Goal: Task Accomplishment & Management: Manage account settings

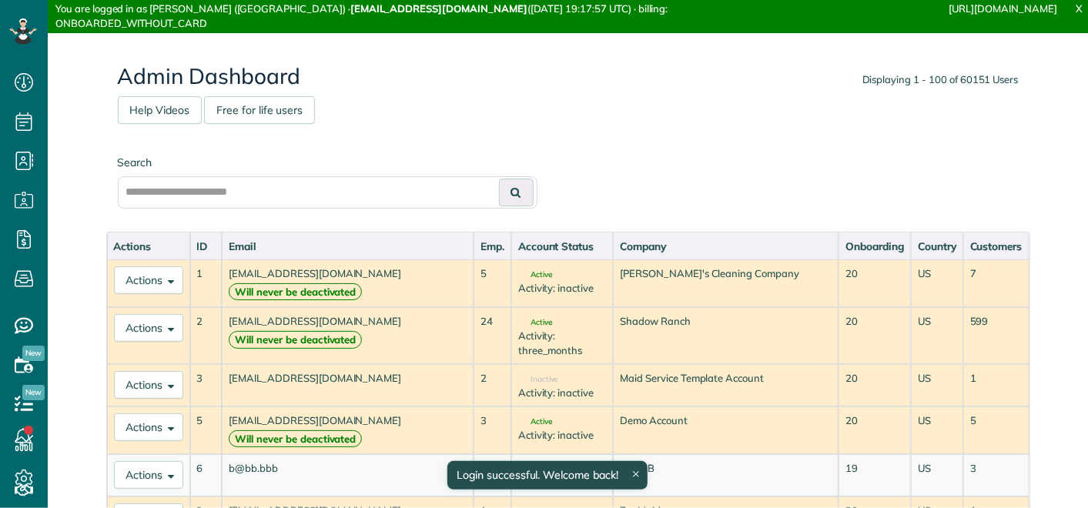
scroll to position [6, 6]
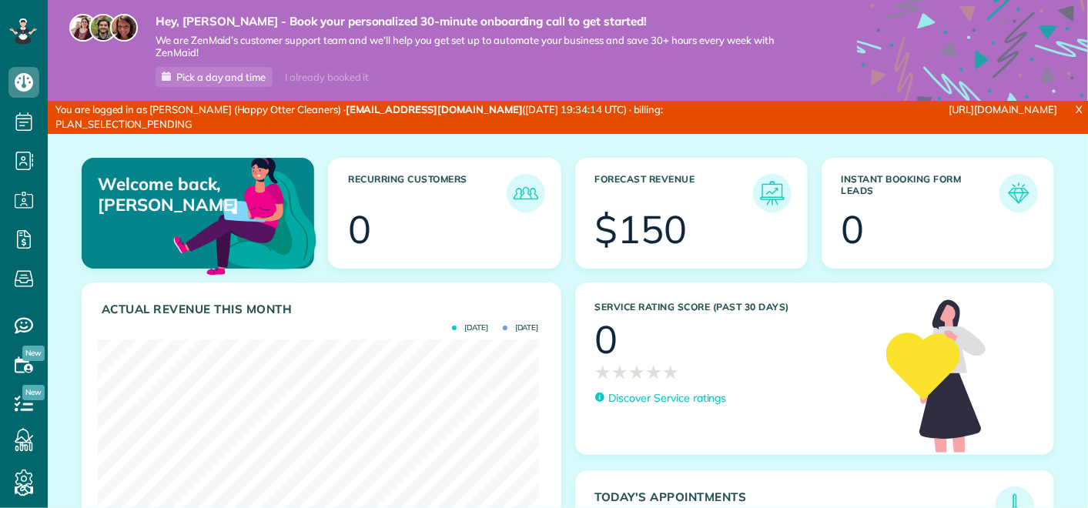
scroll to position [196, 441]
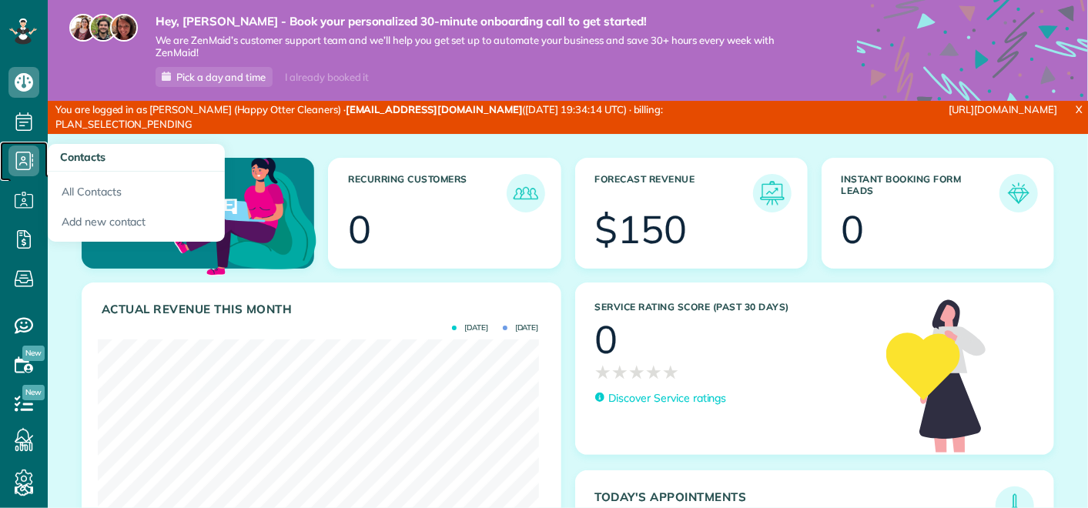
click at [19, 153] on icon at bounding box center [23, 161] width 31 height 31
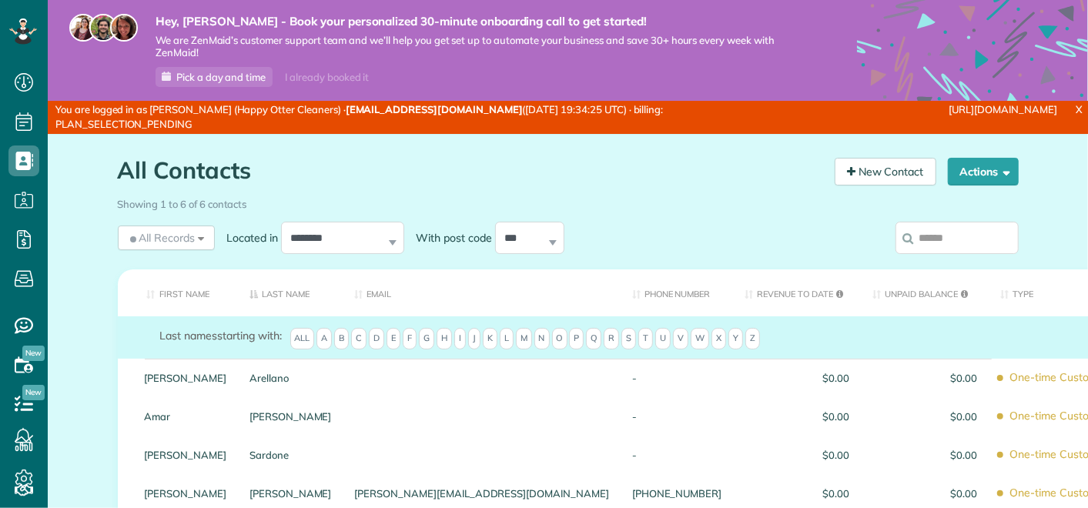
scroll to position [242, 0]
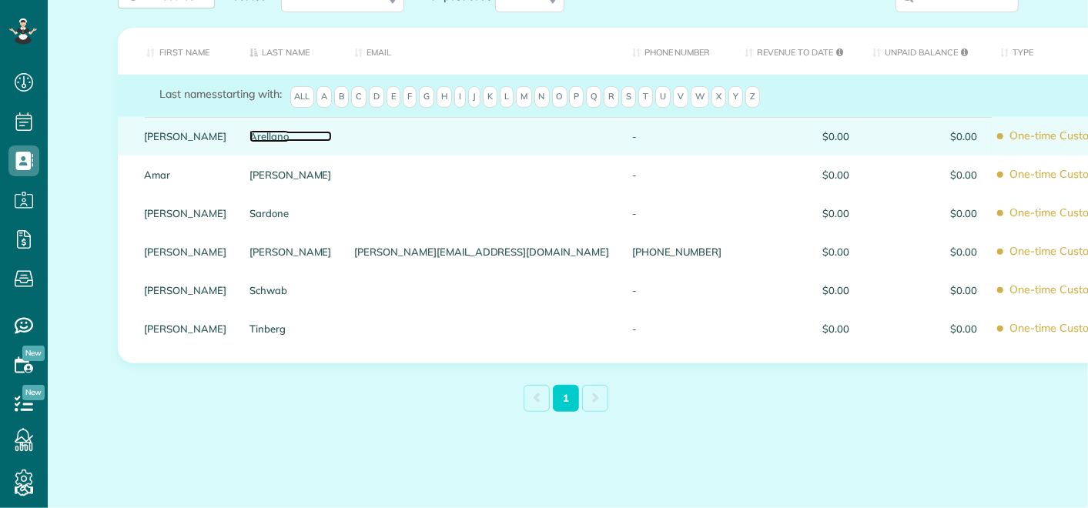
click at [297, 137] on link "Arellano" at bounding box center [291, 136] width 82 height 11
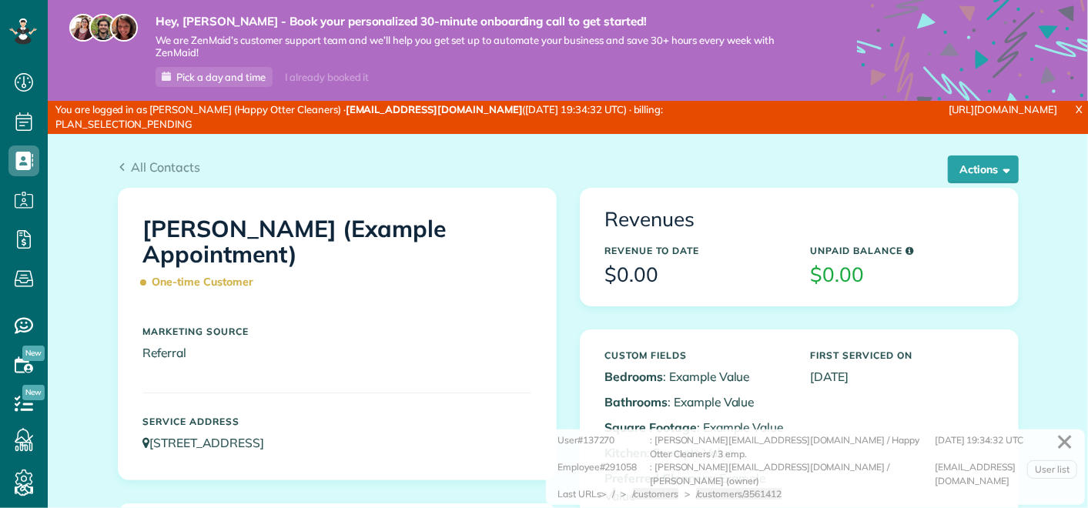
scroll to position [6, 6]
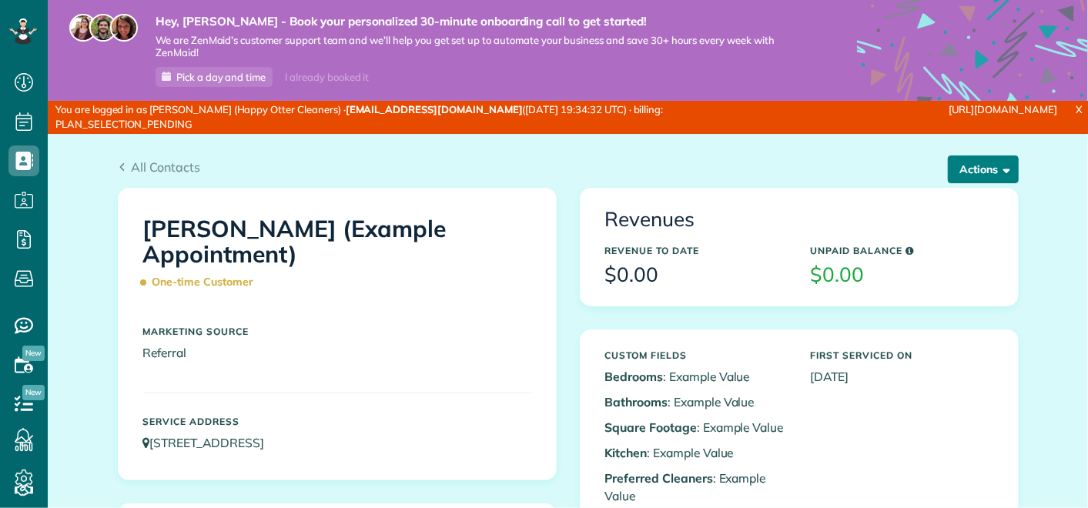
click at [999, 165] on span "button" at bounding box center [1005, 169] width 12 height 12
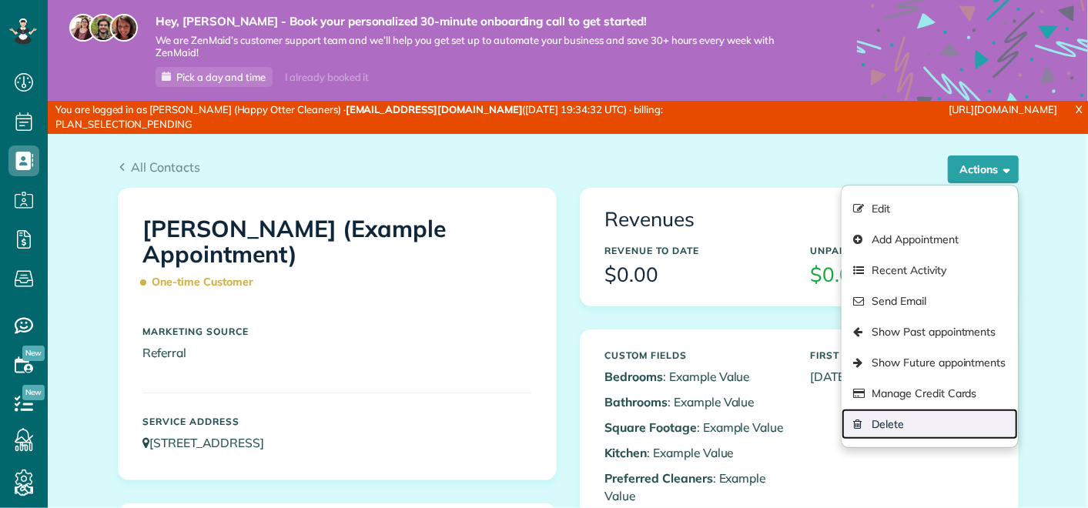
click at [886, 420] on link "Delete" at bounding box center [930, 424] width 176 height 31
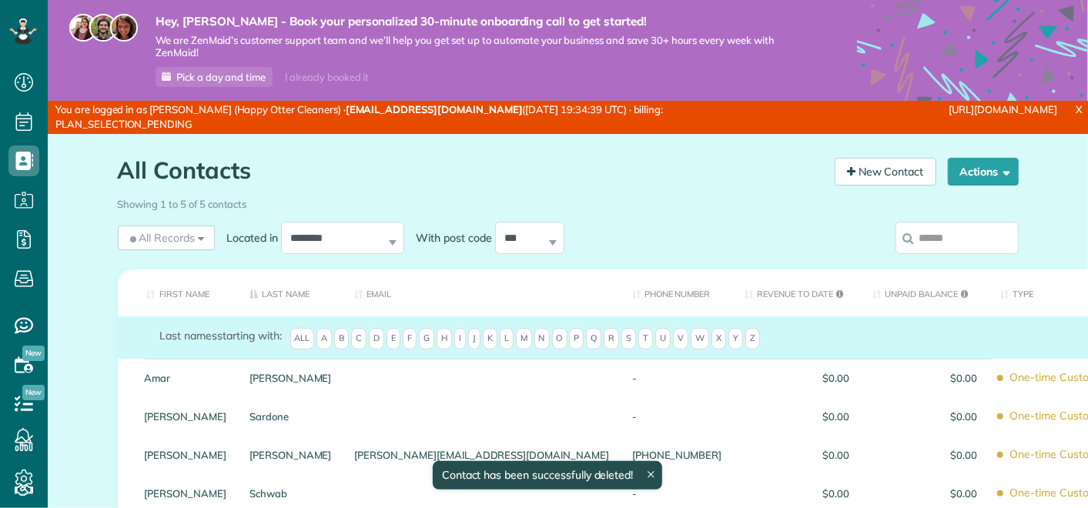
scroll to position [6, 6]
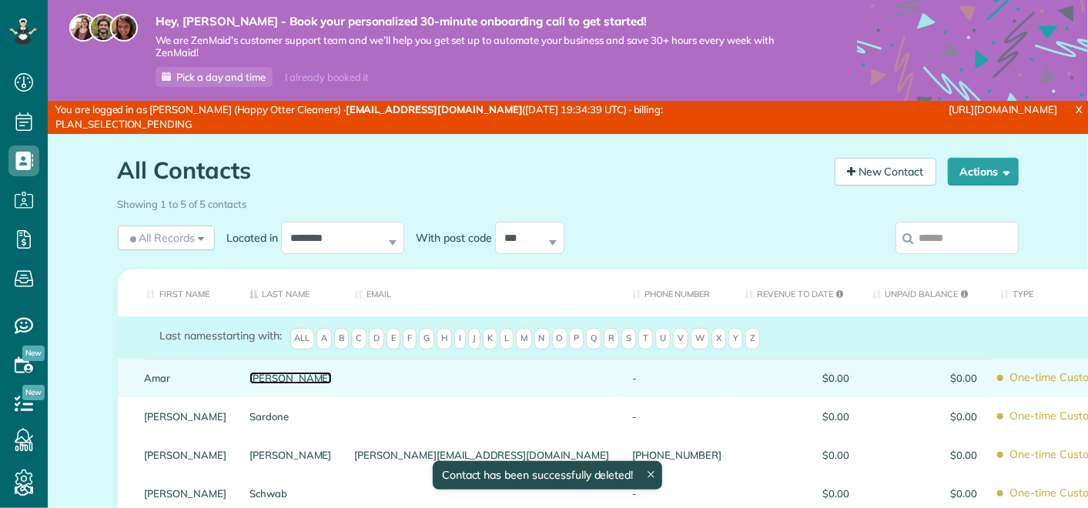
click at [283, 379] on link "[PERSON_NAME]" at bounding box center [291, 378] width 82 height 11
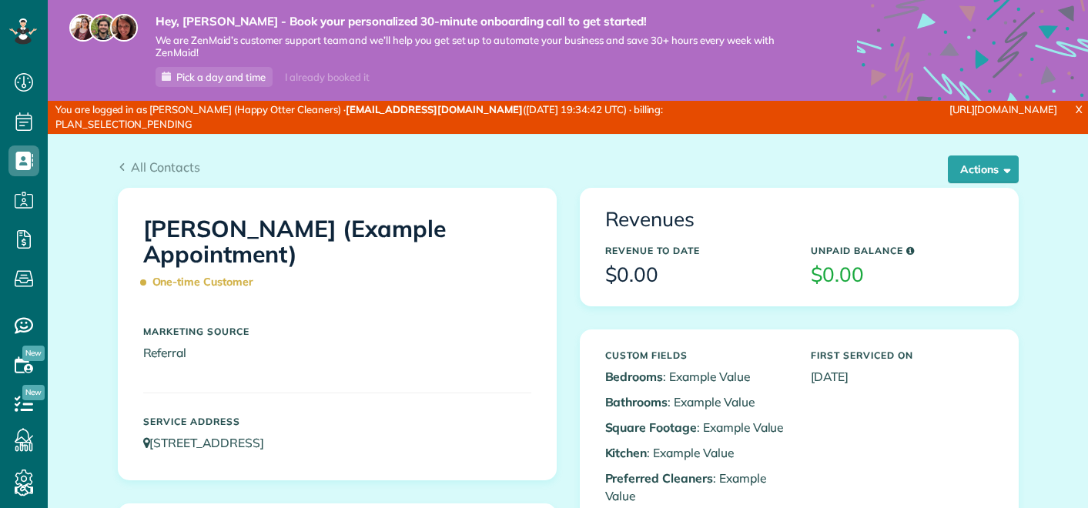
click at [972, 164] on button "Actions" at bounding box center [983, 170] width 71 height 28
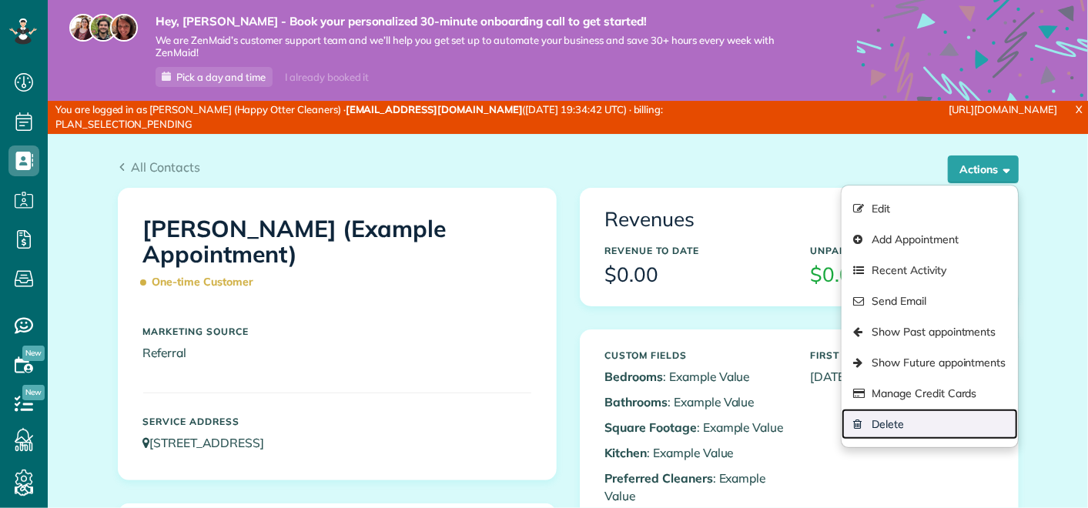
click at [884, 421] on link "Delete" at bounding box center [930, 424] width 176 height 31
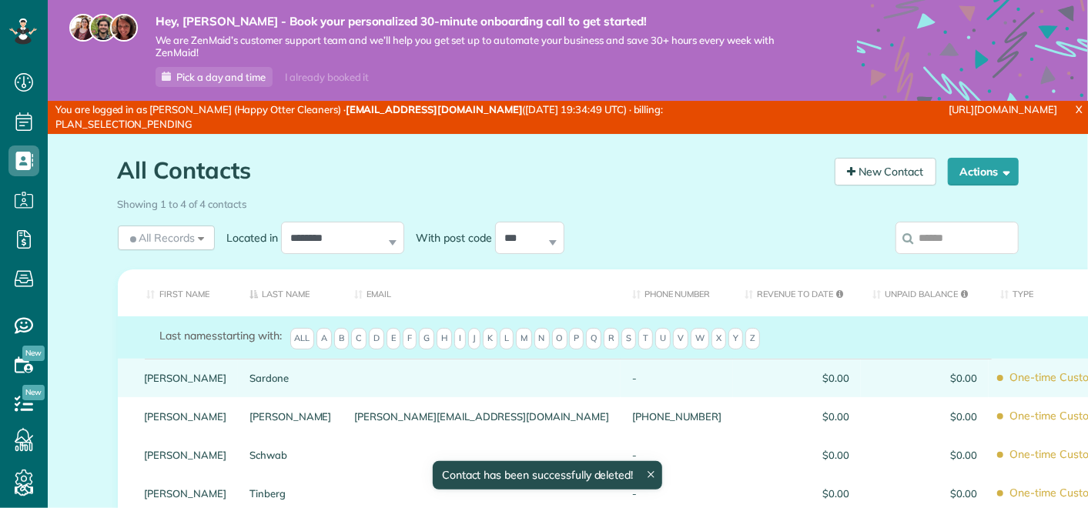
scroll to position [6, 6]
click at [310, 373] on link "Sardone" at bounding box center [291, 378] width 82 height 11
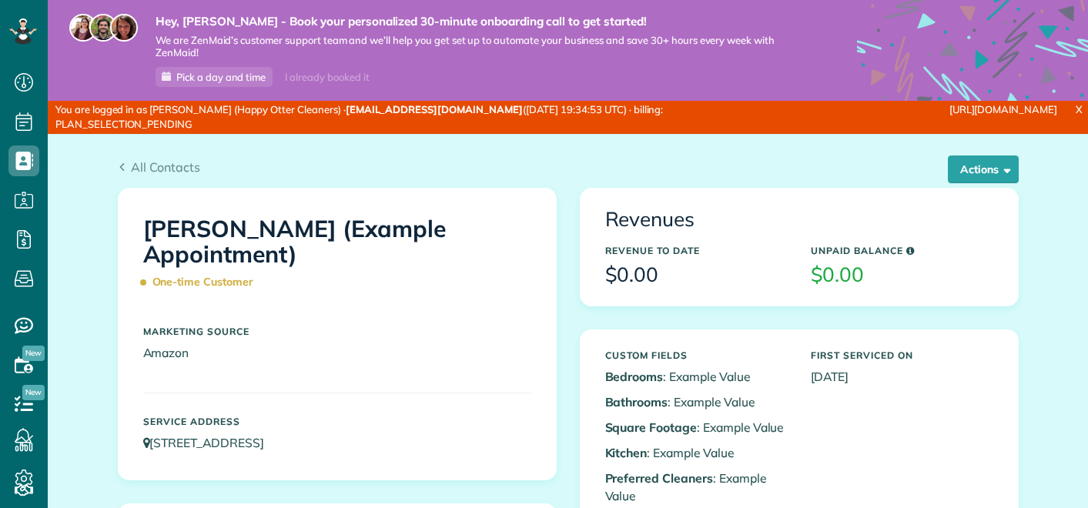
click at [985, 163] on button "Actions" at bounding box center [983, 170] width 71 height 28
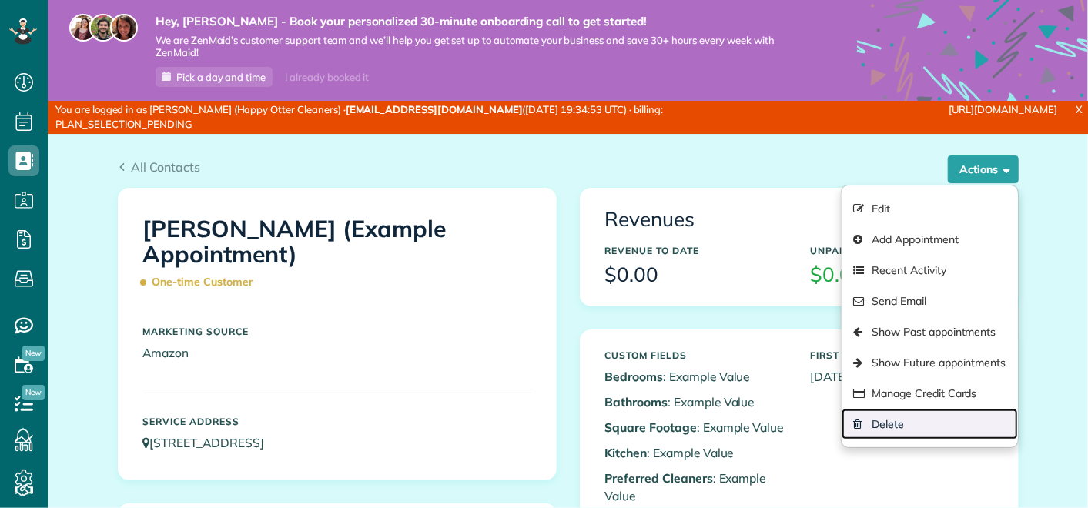
click at [909, 427] on link "Delete" at bounding box center [930, 424] width 176 height 31
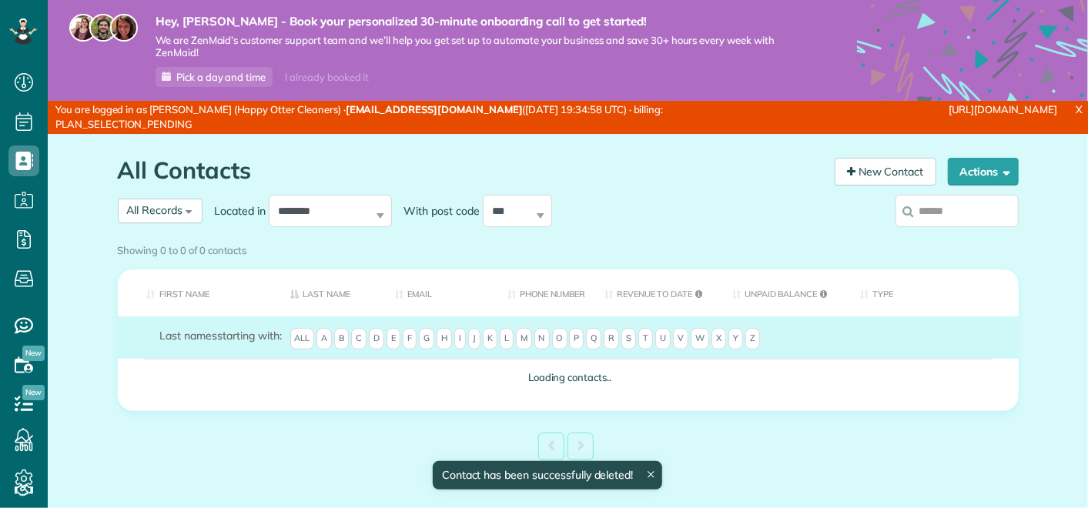
scroll to position [6, 6]
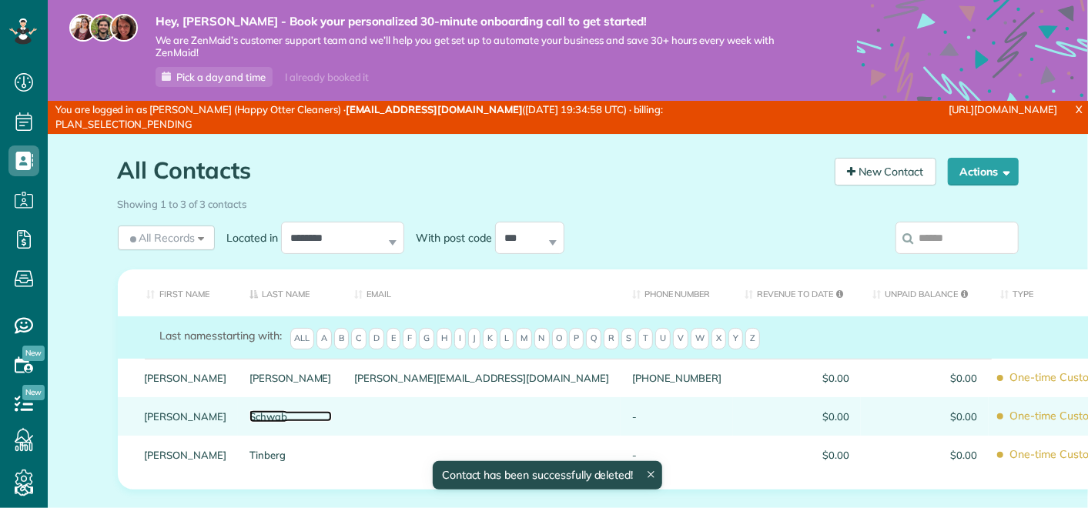
click at [280, 416] on link "Schwab" at bounding box center [291, 416] width 82 height 11
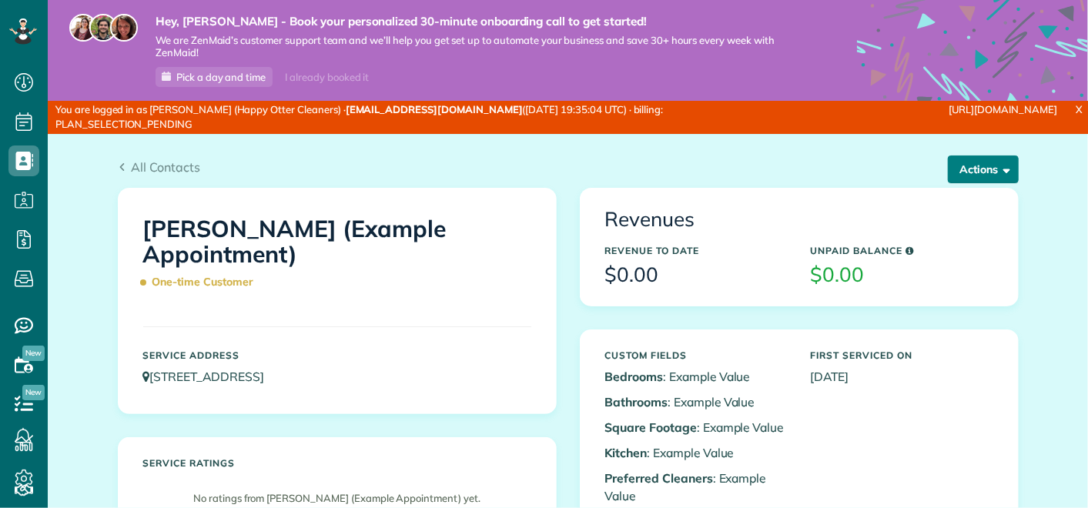
scroll to position [6, 6]
click at [999, 173] on span "button" at bounding box center [1005, 169] width 12 height 12
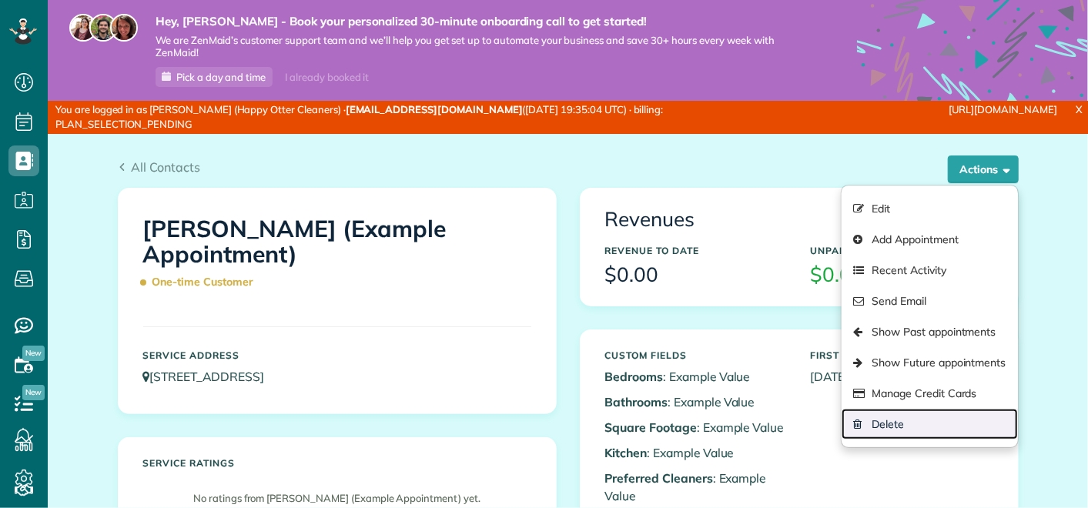
click at [882, 420] on link "Delete" at bounding box center [930, 424] width 176 height 31
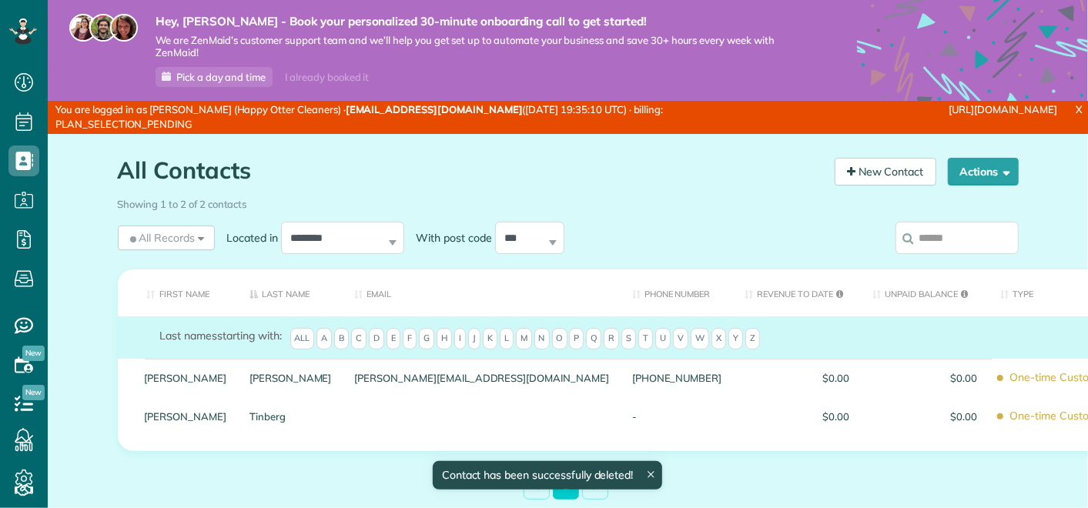
scroll to position [6, 6]
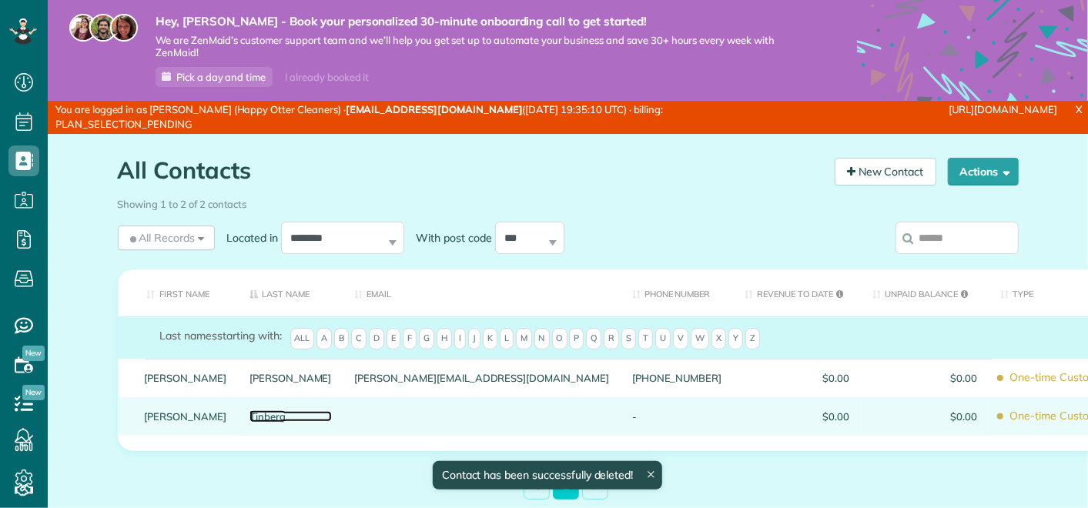
click at [285, 411] on link "Tinberg" at bounding box center [291, 416] width 82 height 11
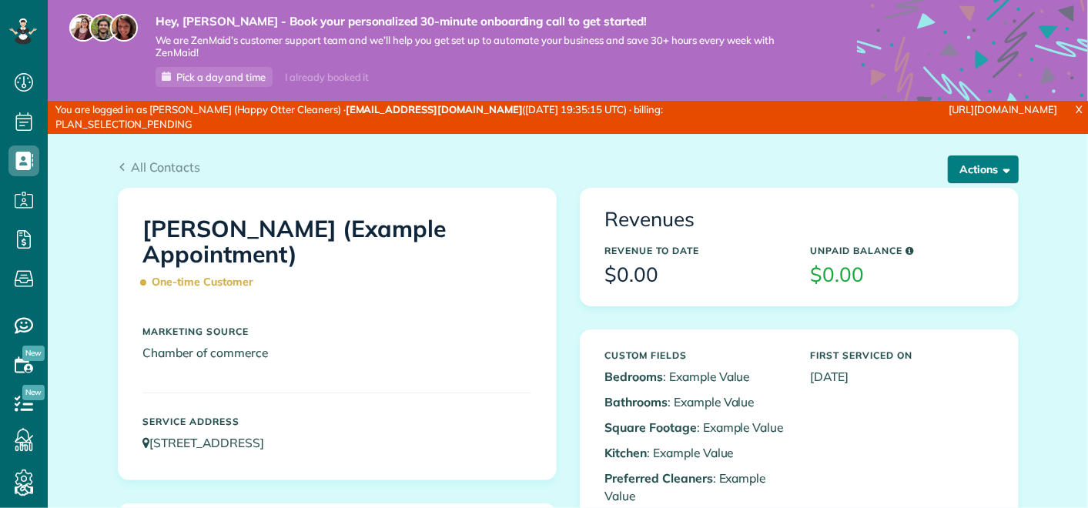
click at [982, 169] on button "Actions" at bounding box center [983, 170] width 71 height 28
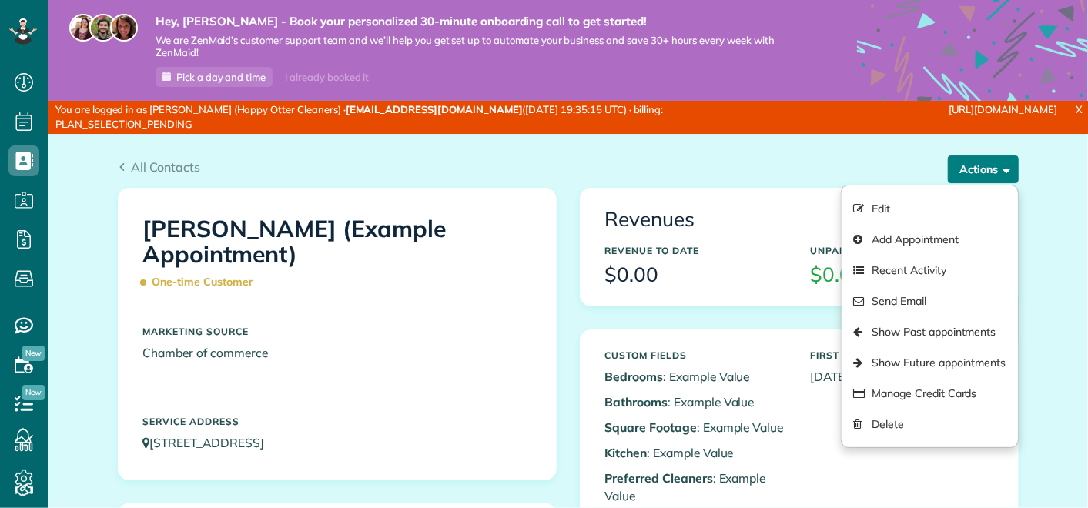
scroll to position [6, 6]
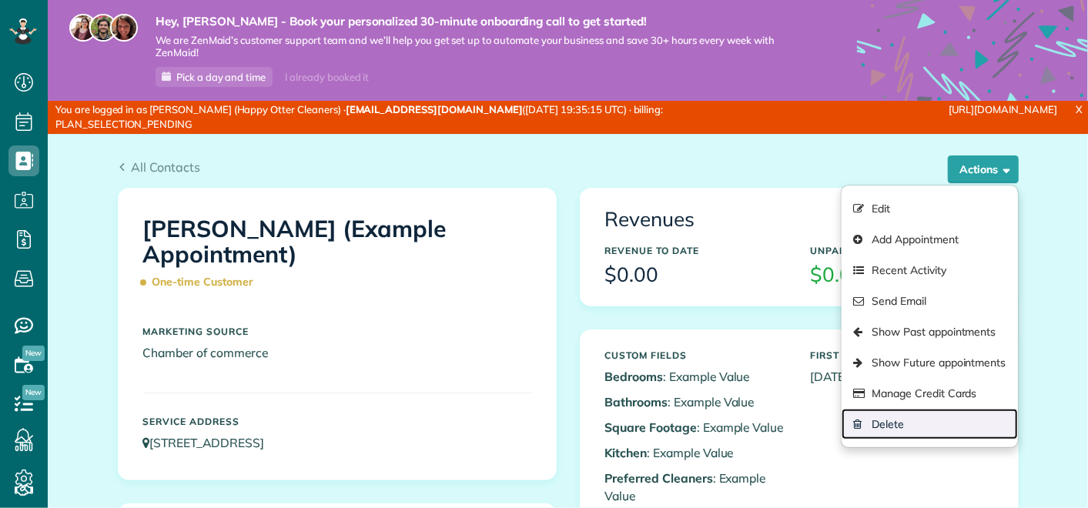
click at [882, 420] on link "Delete" at bounding box center [930, 424] width 176 height 31
click at [897, 420] on link "Delete" at bounding box center [930, 424] width 176 height 31
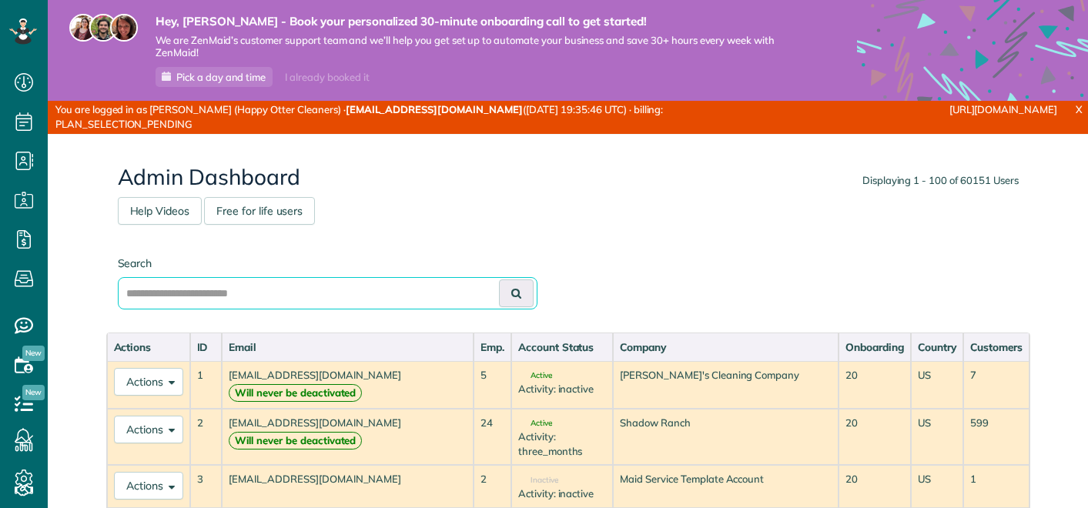
drag, startPoint x: 0, startPoint y: 0, endPoint x: 260, endPoint y: 293, distance: 391.2
click at [260, 293] on input "text" at bounding box center [328, 293] width 420 height 32
paste input "**********"
type input "**********"
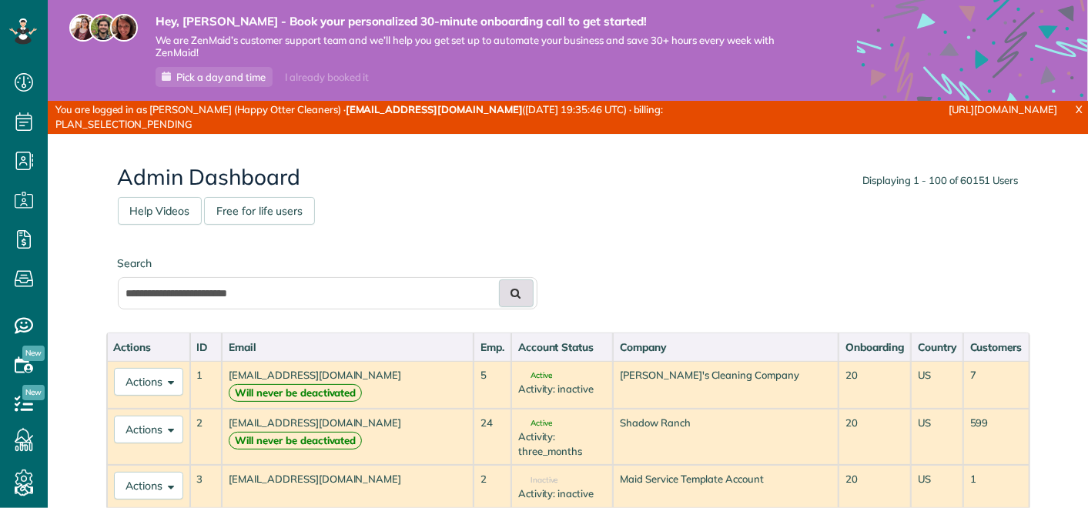
click at [513, 301] on button at bounding box center [516, 294] width 35 height 28
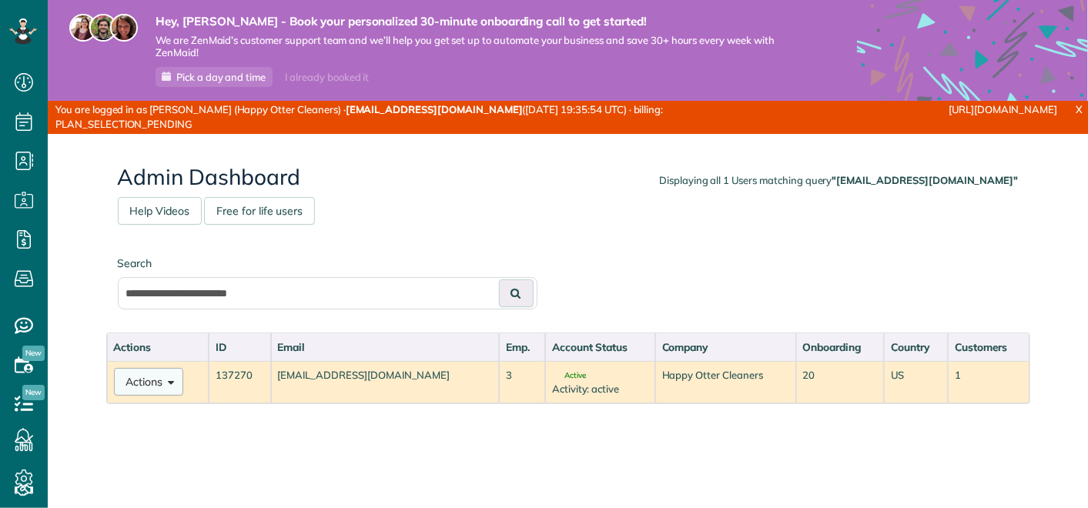
scroll to position [6, 6]
click at [142, 380] on button "Actions" at bounding box center [148, 382] width 69 height 28
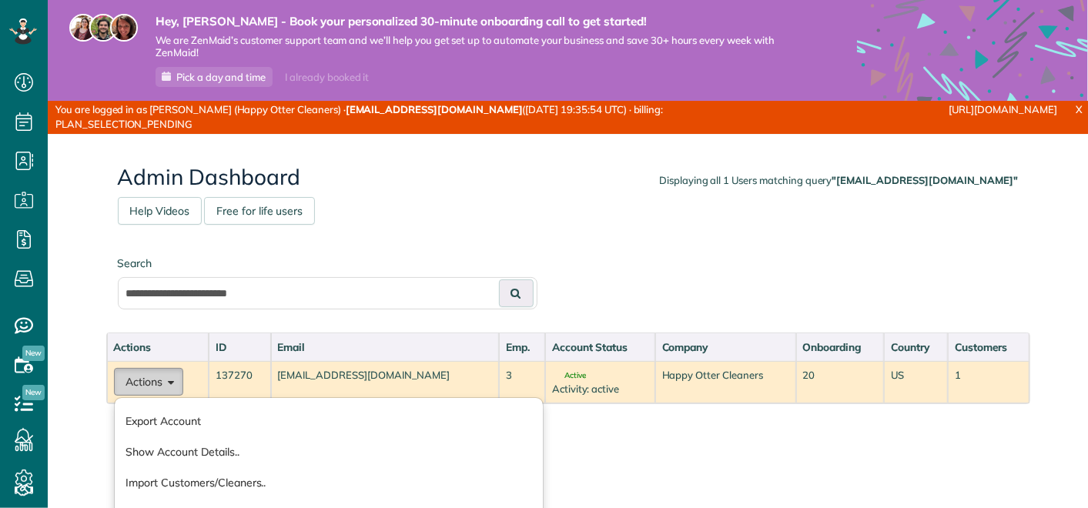
scroll to position [366, 0]
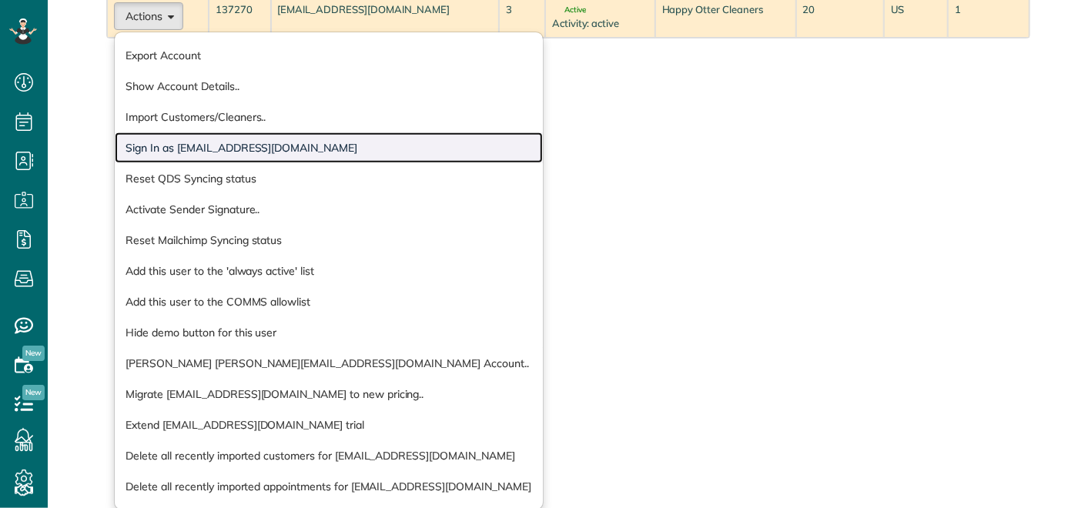
click at [363, 148] on link "Sign In as dee@happyottercleaners.com" at bounding box center [329, 147] width 428 height 31
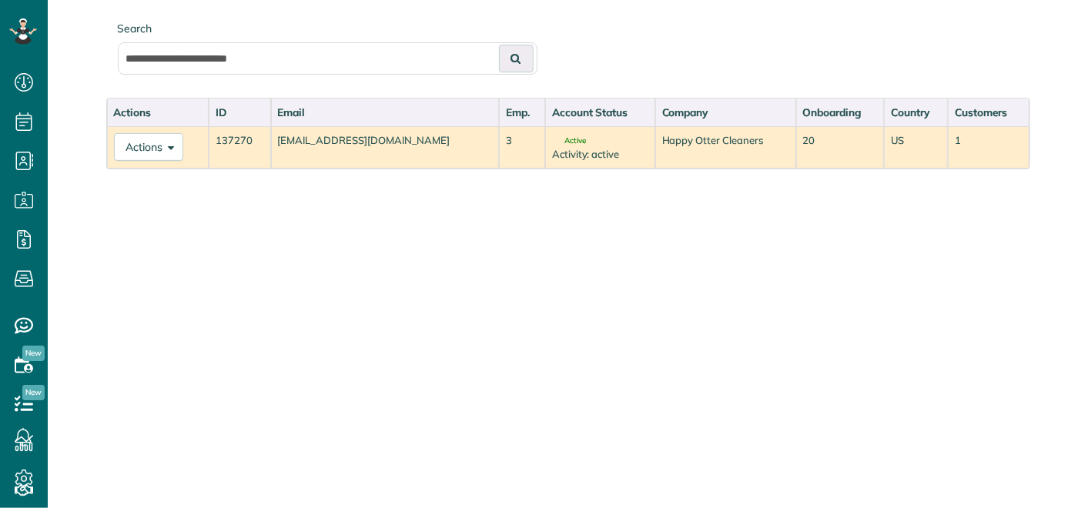
scroll to position [233, 0]
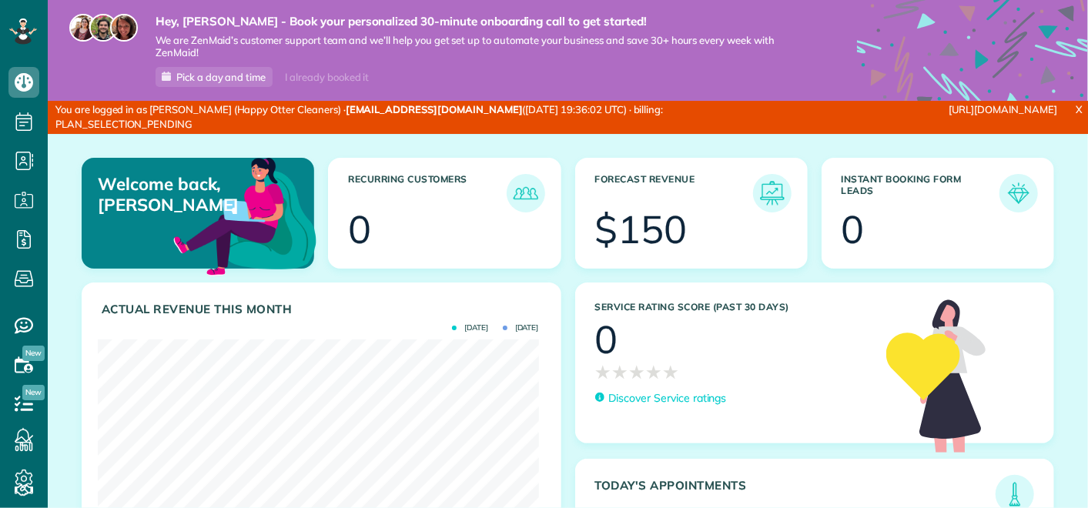
scroll to position [196, 441]
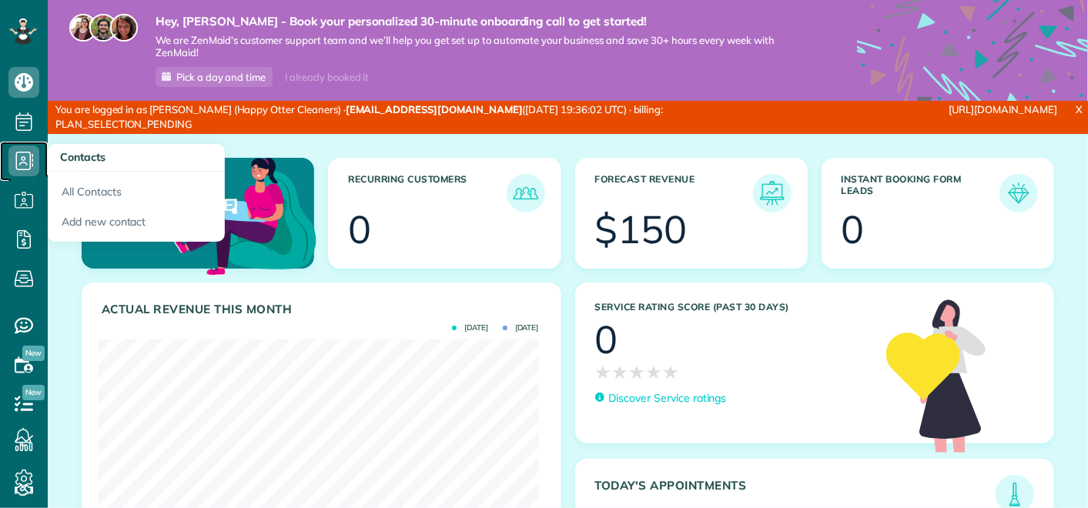
click at [23, 163] on icon at bounding box center [23, 161] width 31 height 31
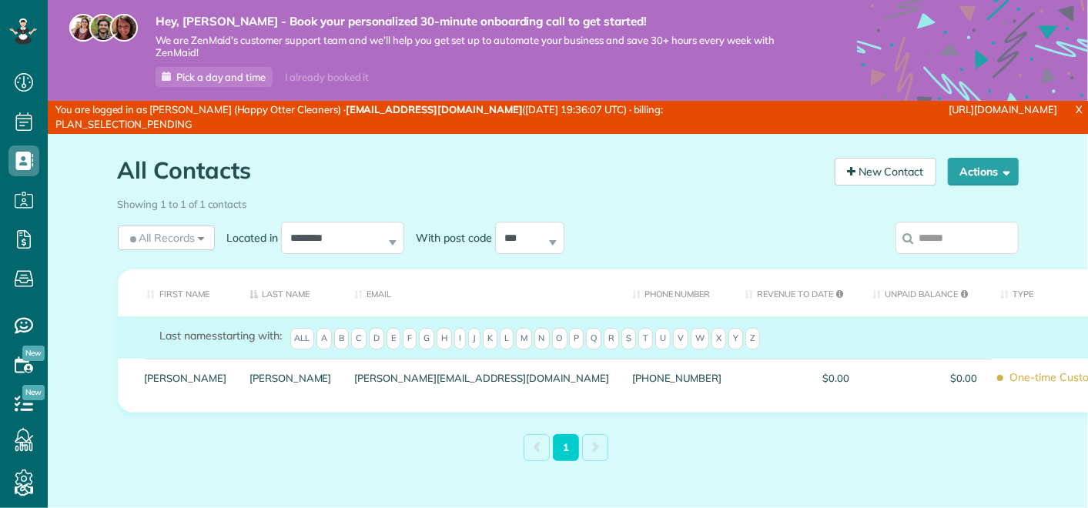
scroll to position [6, 6]
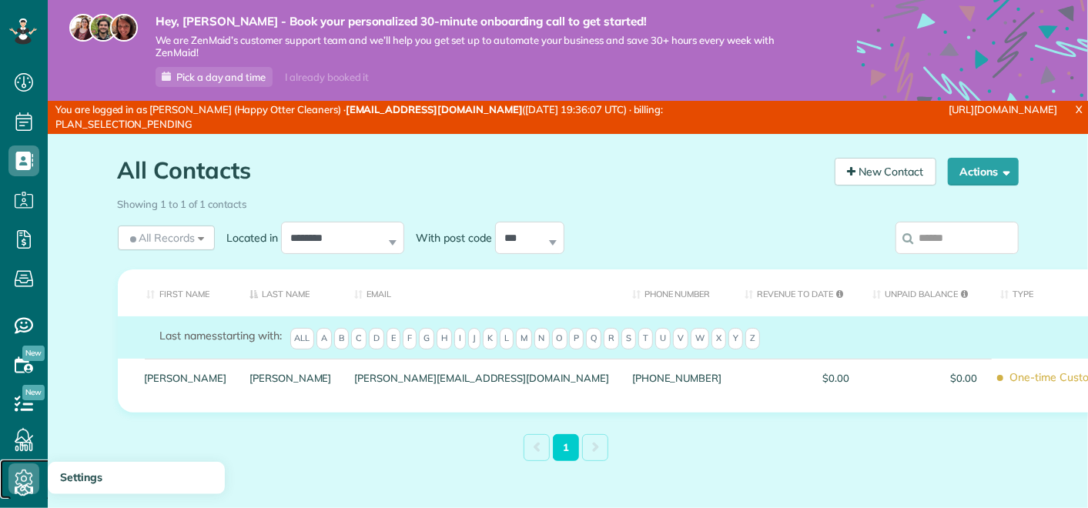
click at [24, 472] on icon at bounding box center [23, 479] width 31 height 31
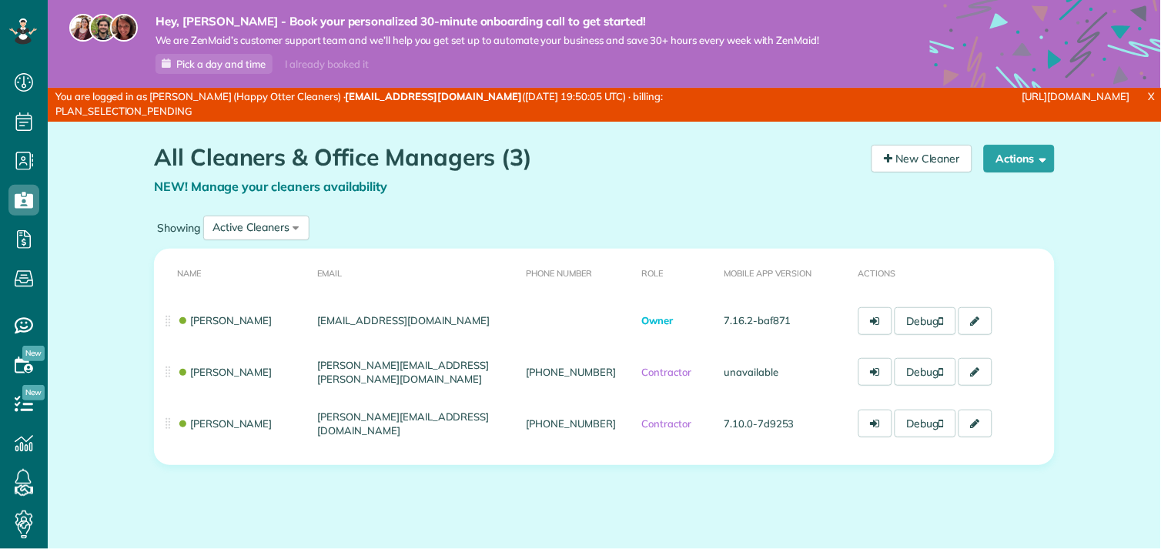
scroll to position [6, 6]
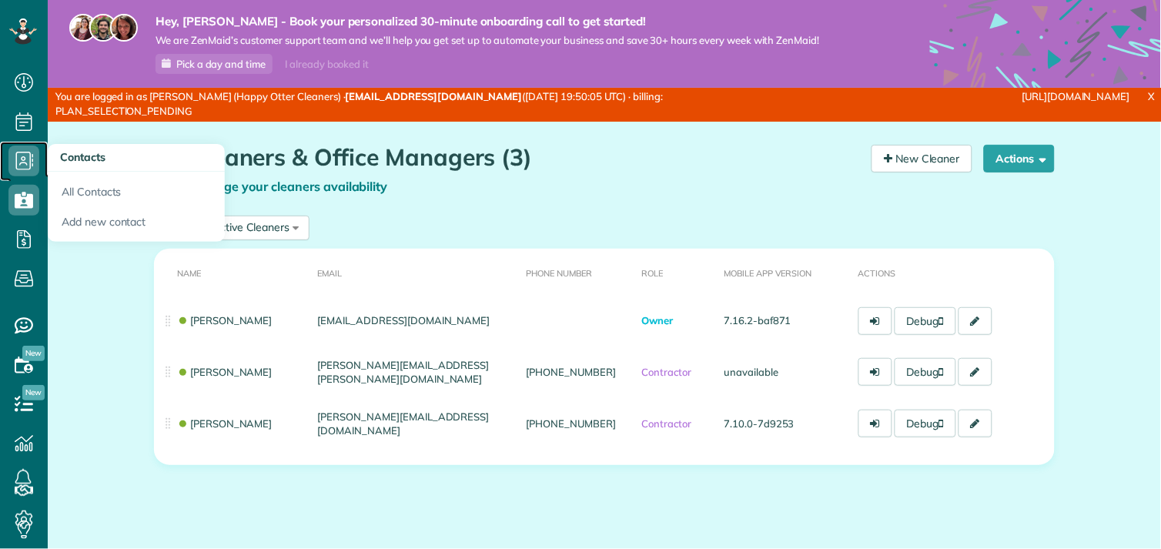
click at [29, 163] on use at bounding box center [25, 161] width 18 height 18
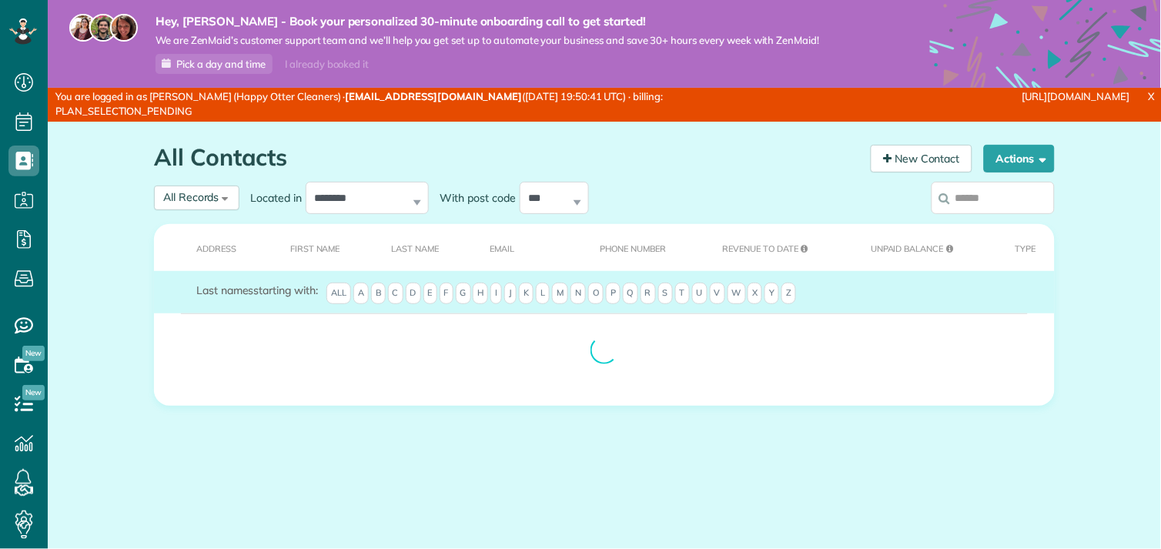
scroll to position [6, 6]
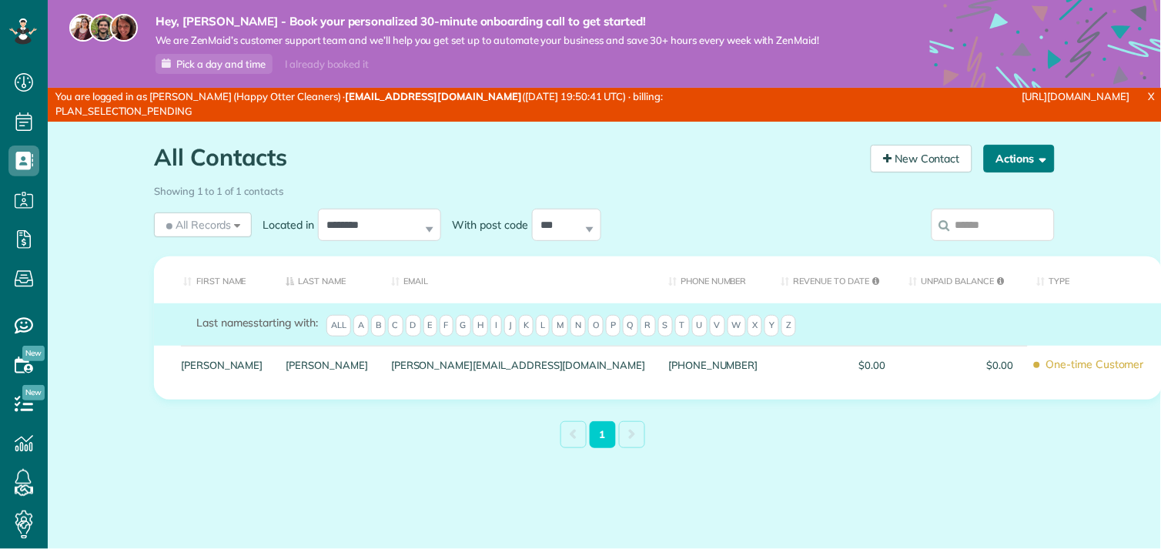
click at [1036, 155] on span "button" at bounding box center [1041, 158] width 12 height 12
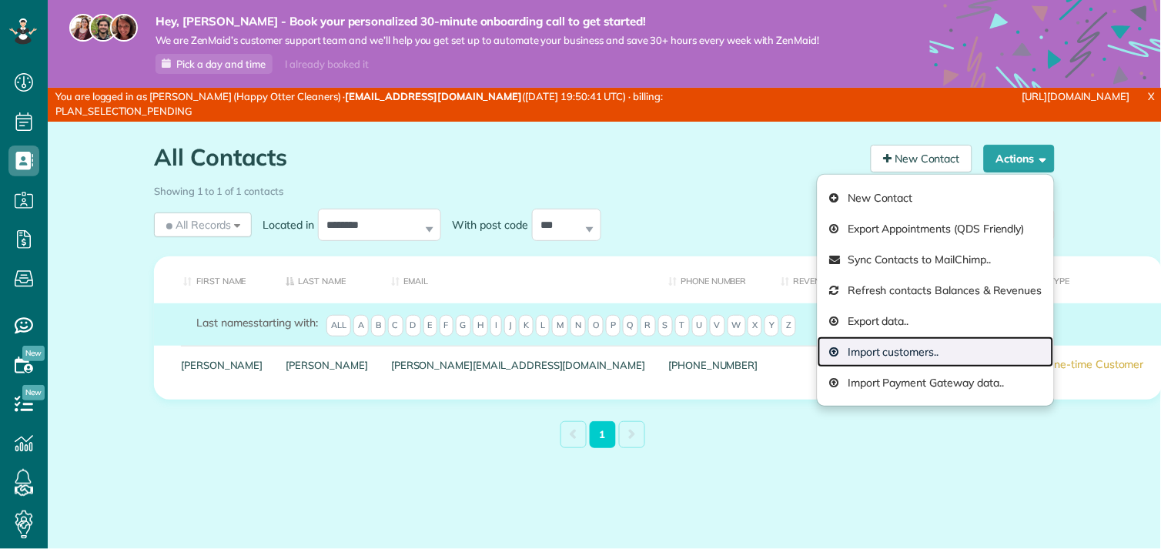
click at [922, 349] on link "Import customers.." at bounding box center [936, 352] width 236 height 31
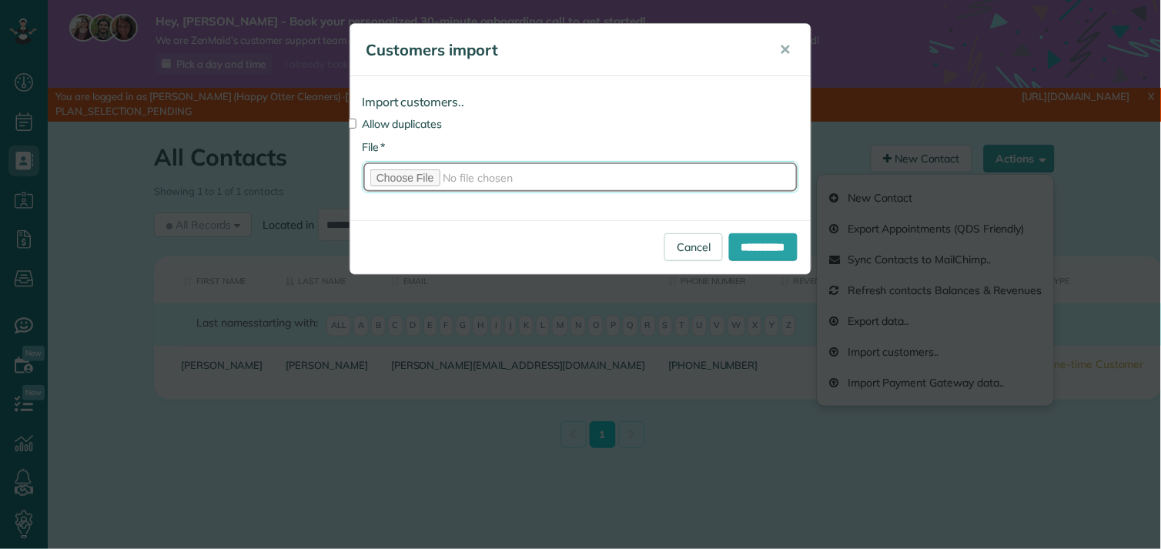
click at [425, 169] on input "* File" at bounding box center [580, 177] width 437 height 32
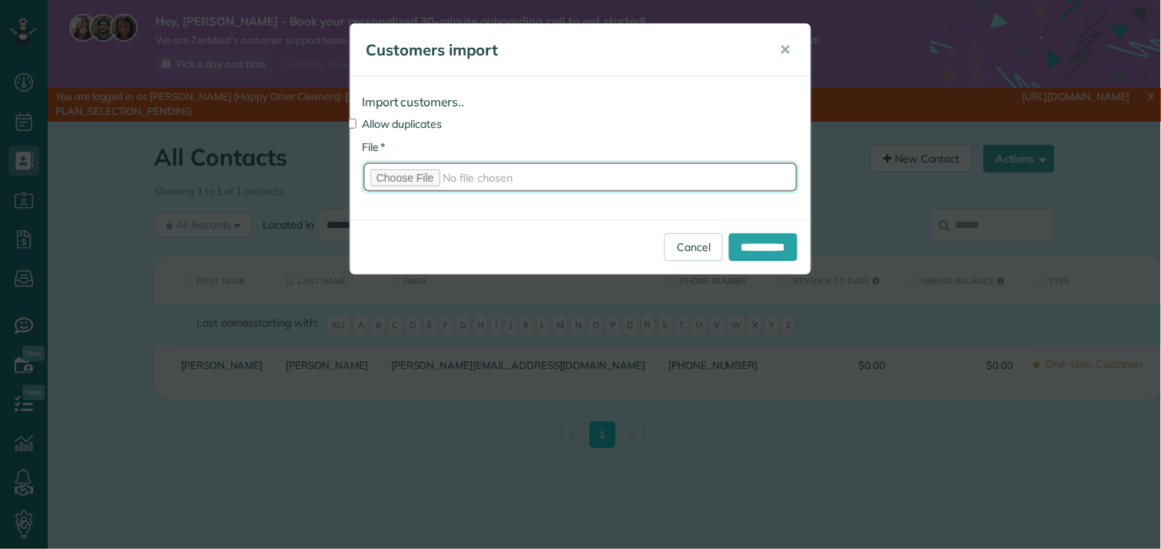
type input "**********"
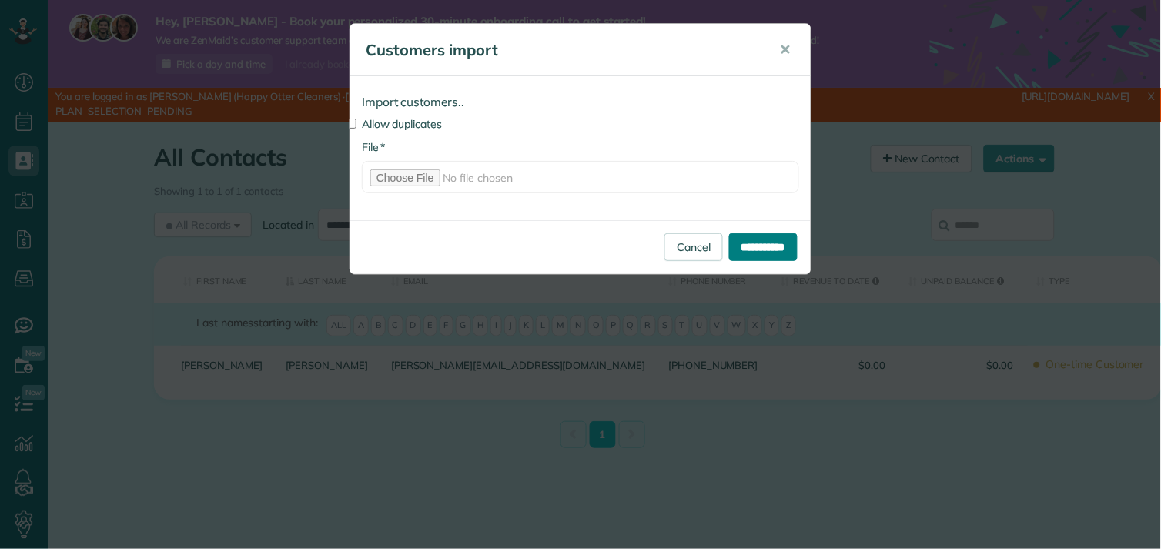
click at [755, 244] on input "**********" at bounding box center [763, 247] width 69 height 28
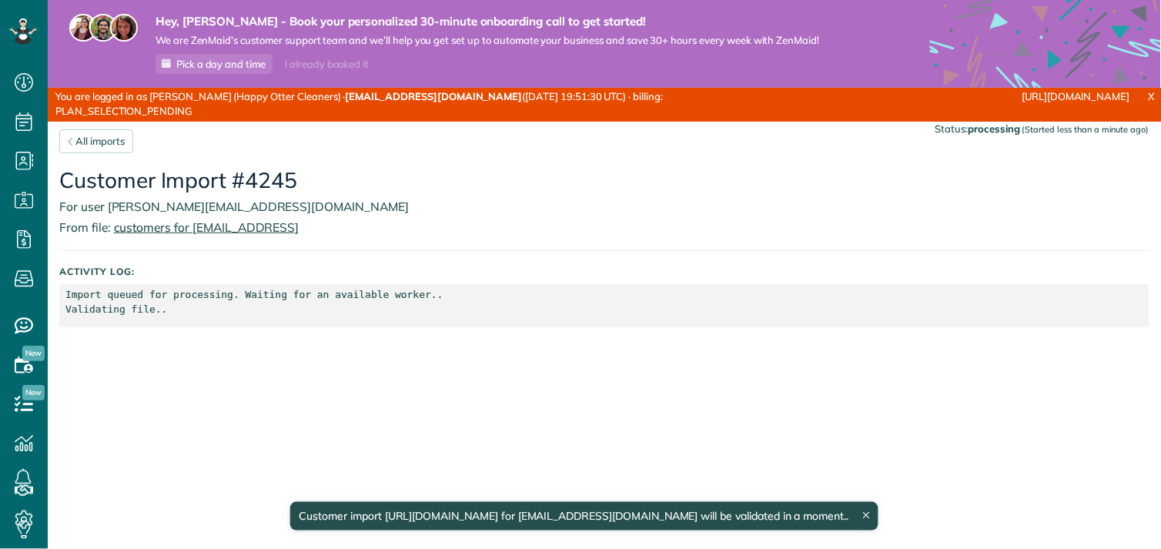
scroll to position [6, 6]
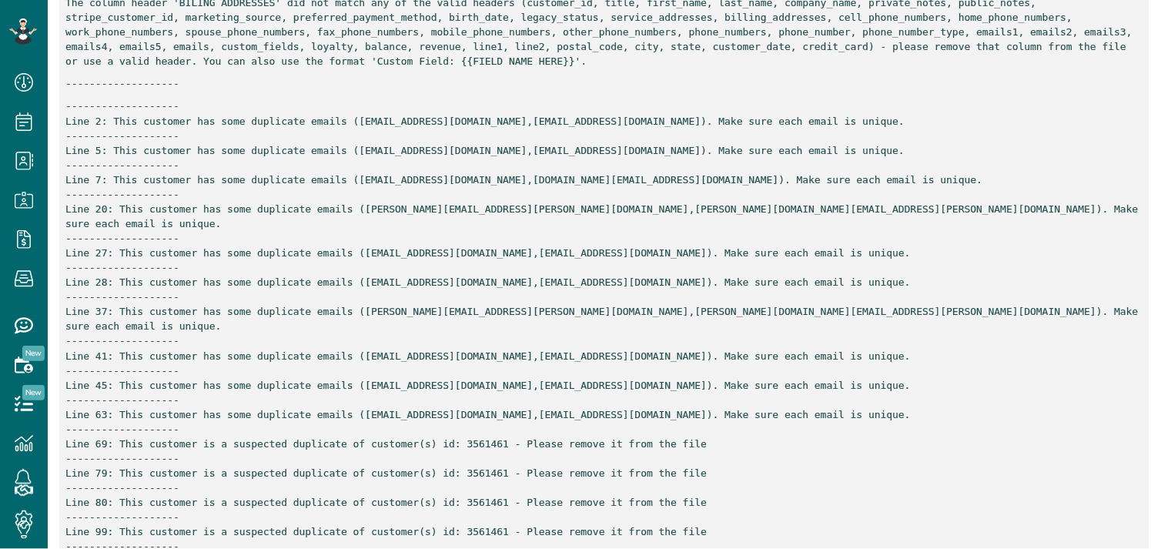
scroll to position [410, 0]
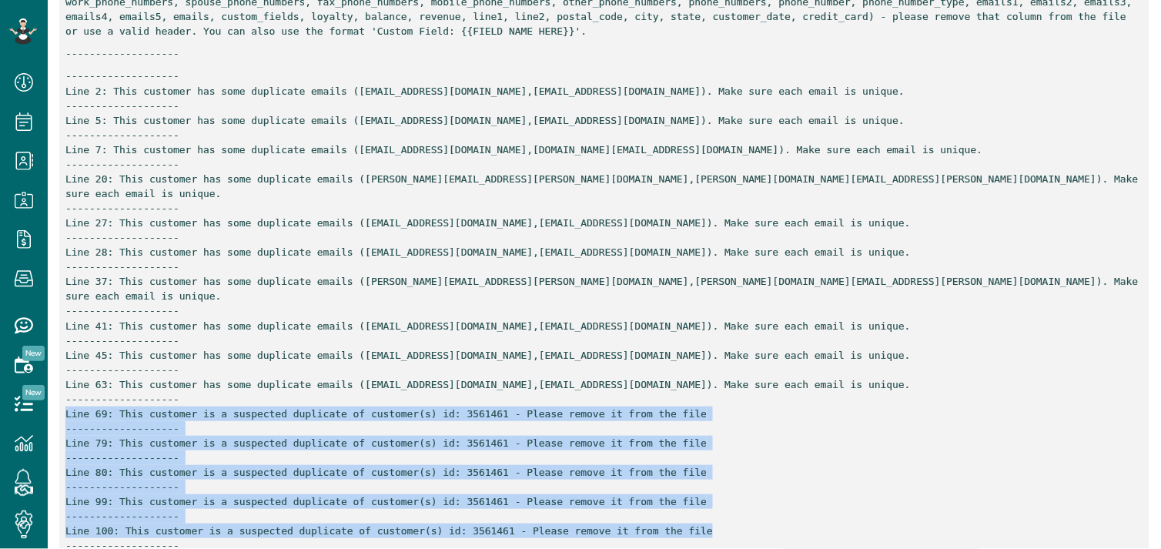
drag, startPoint x: 672, startPoint y: 501, endPoint x: 57, endPoint y: 380, distance: 627.2
click at [57, 380] on div "All imports Status: error (Started less than a minute ago) Customer Import #424…" at bounding box center [605, 145] width 1114 height 866
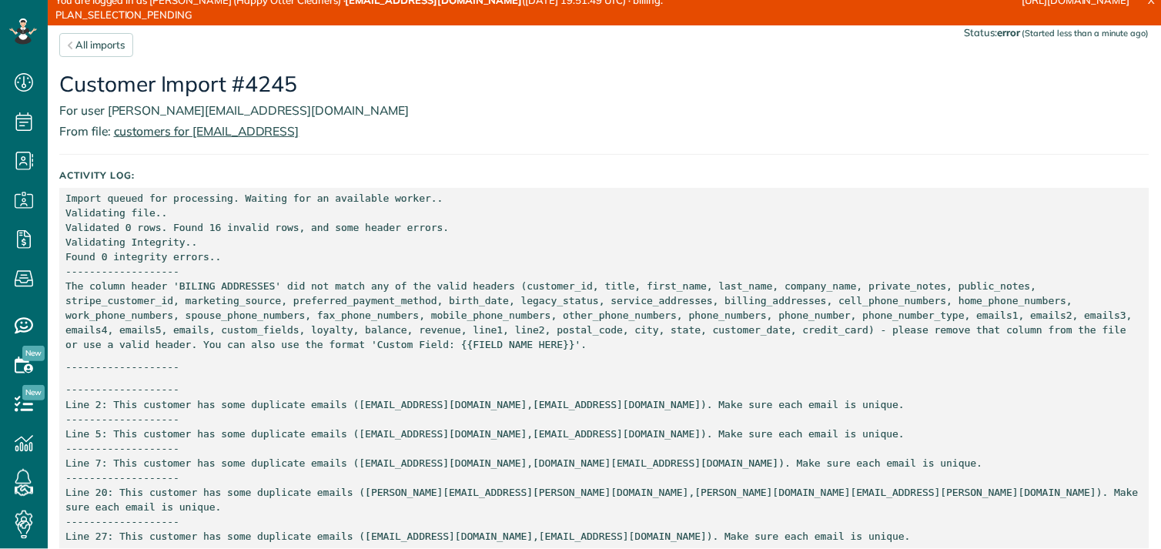
scroll to position [67, 0]
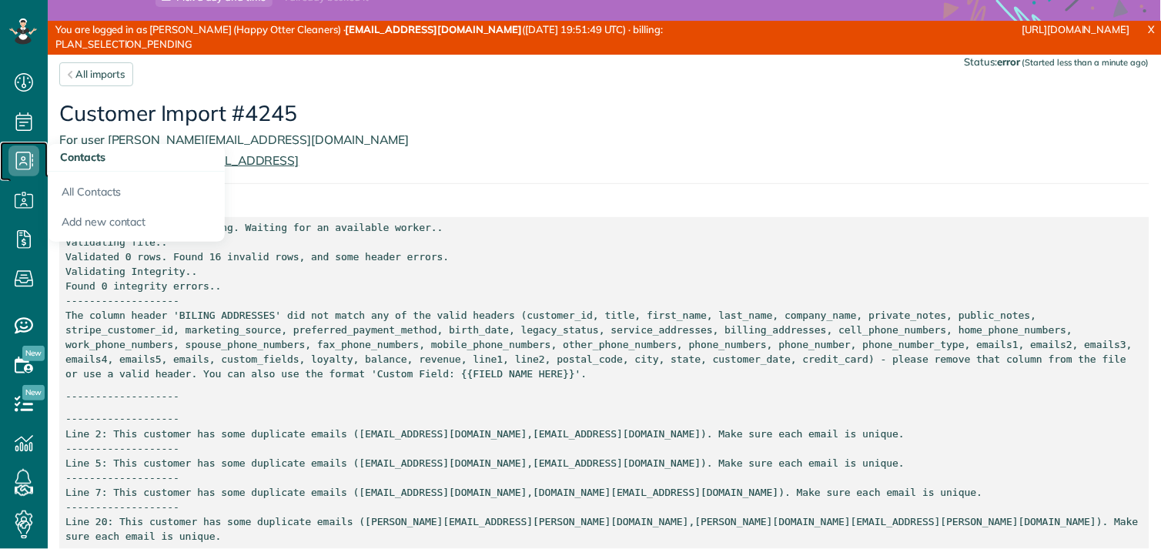
click at [21, 152] on use at bounding box center [25, 161] width 18 height 18
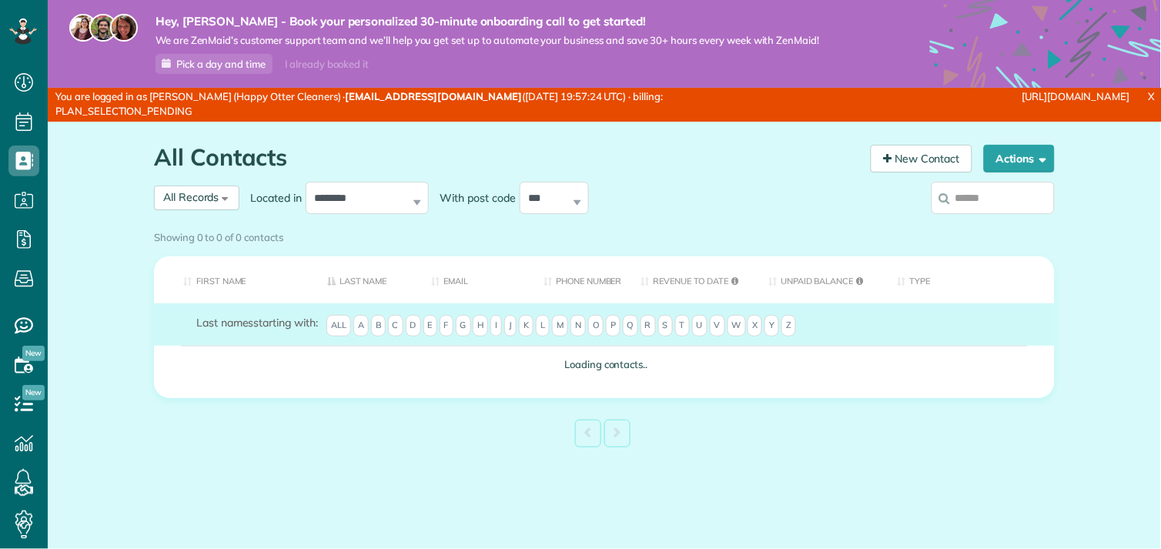
scroll to position [6, 6]
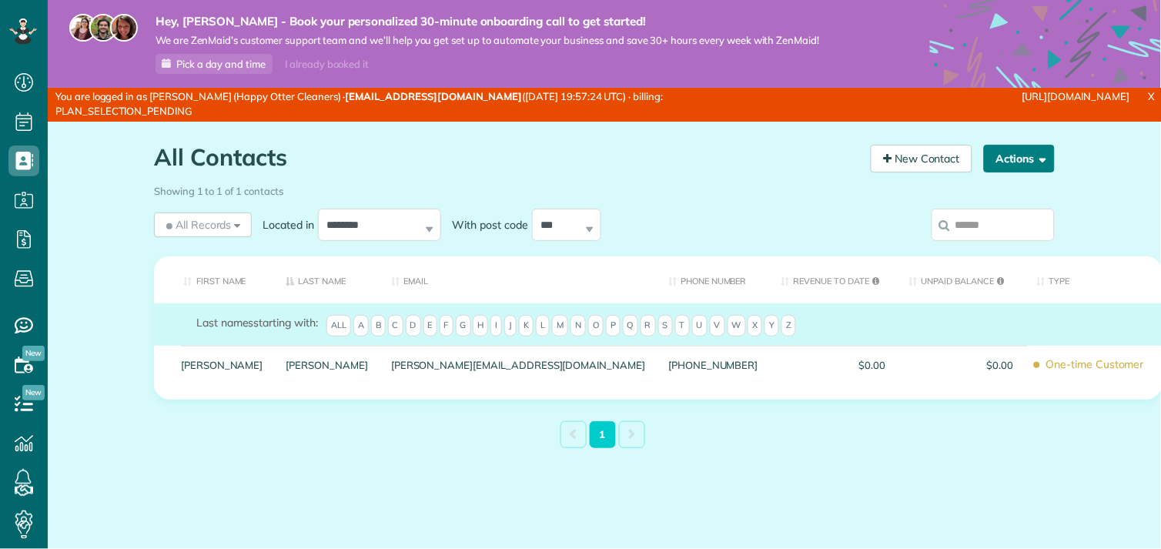
click at [1010, 160] on button "Actions" at bounding box center [1019, 159] width 71 height 28
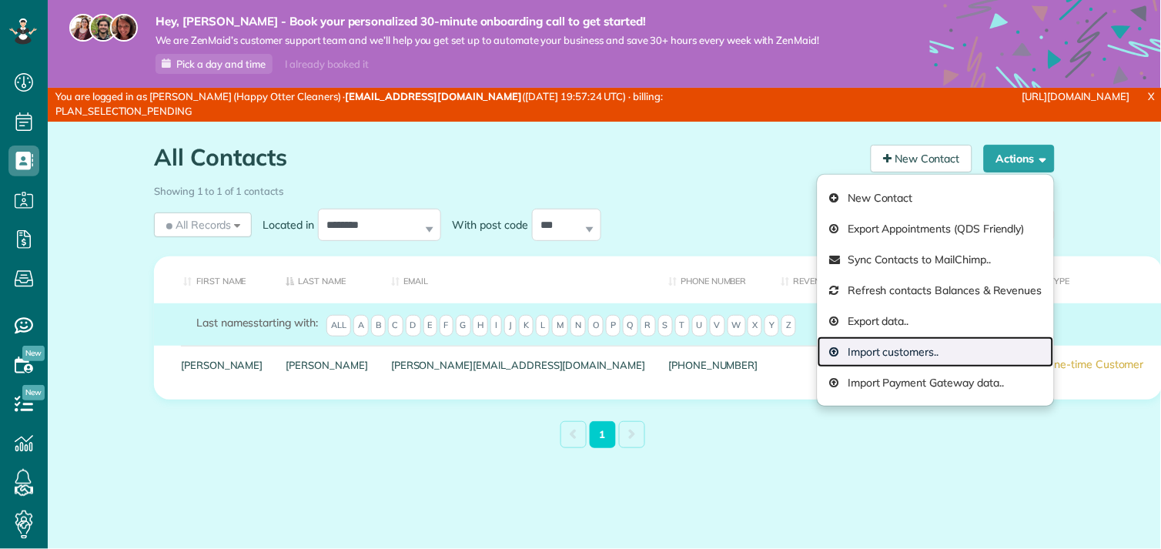
click at [879, 350] on link "Import customers.." at bounding box center [936, 352] width 236 height 31
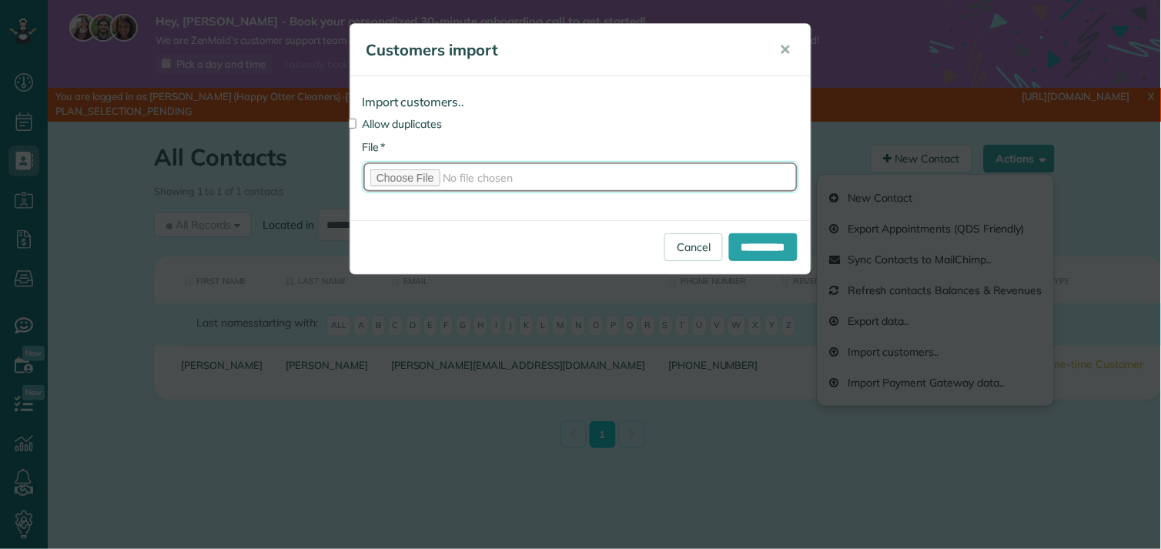
click at [428, 176] on input "* File" at bounding box center [580, 177] width 437 height 32
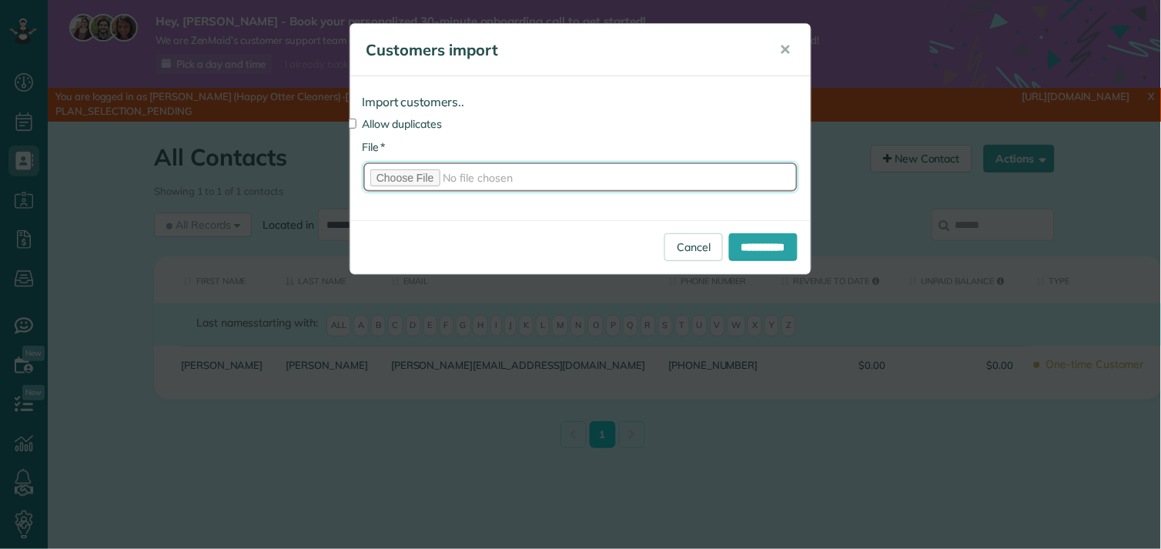
type input "**********"
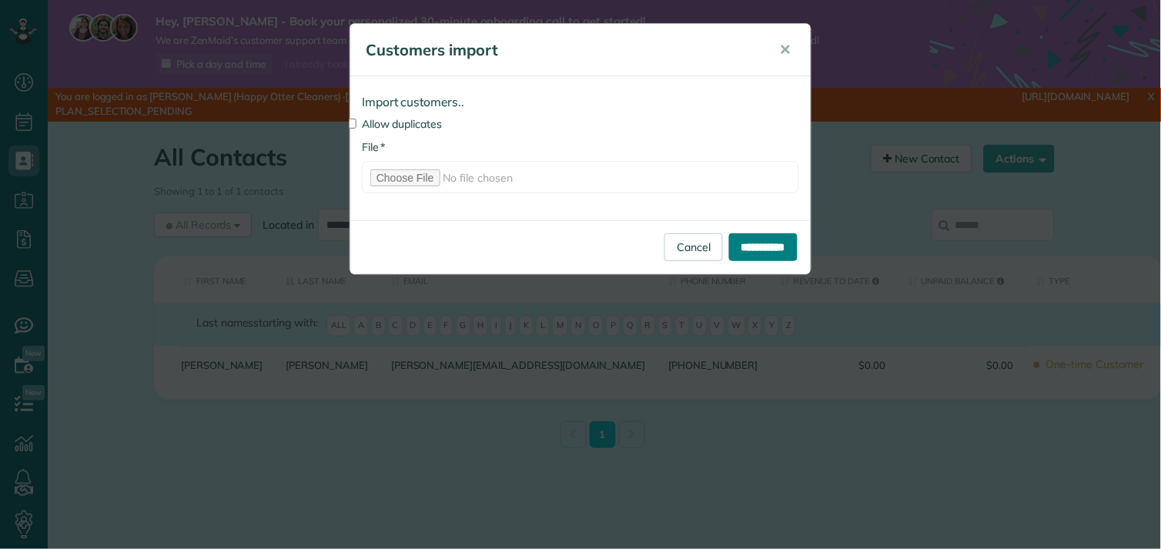
click at [769, 245] on input "**********" at bounding box center [763, 247] width 69 height 28
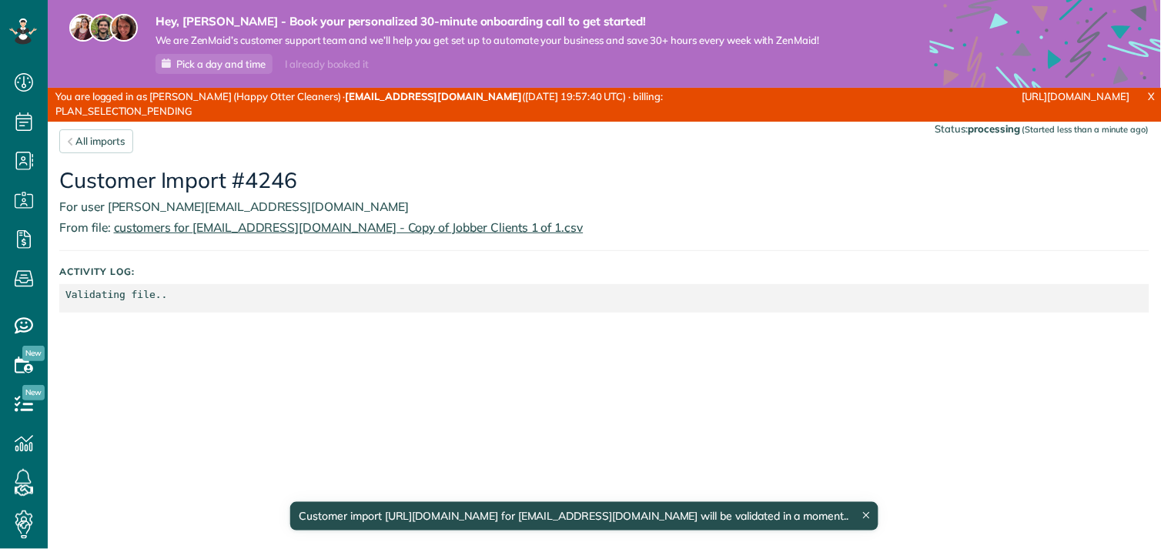
scroll to position [6, 6]
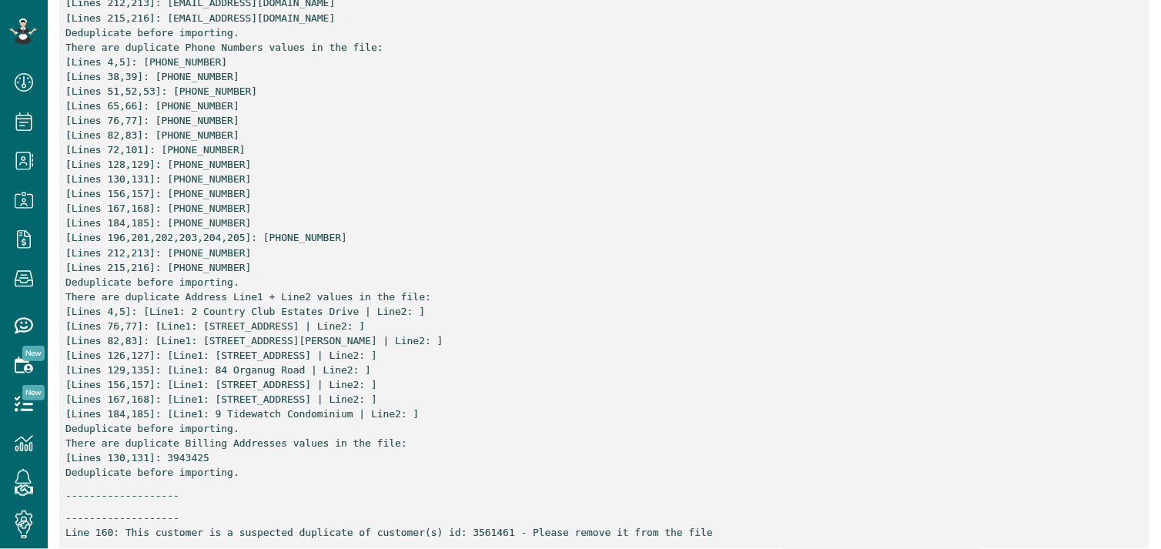
scroll to position [938, 0]
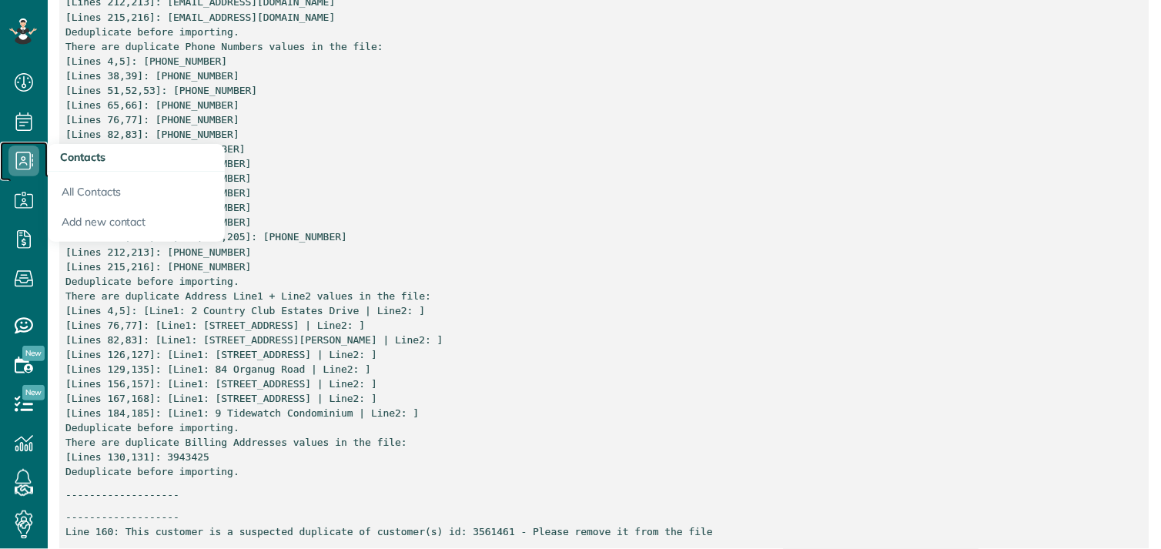
click at [24, 156] on icon at bounding box center [23, 161] width 31 height 31
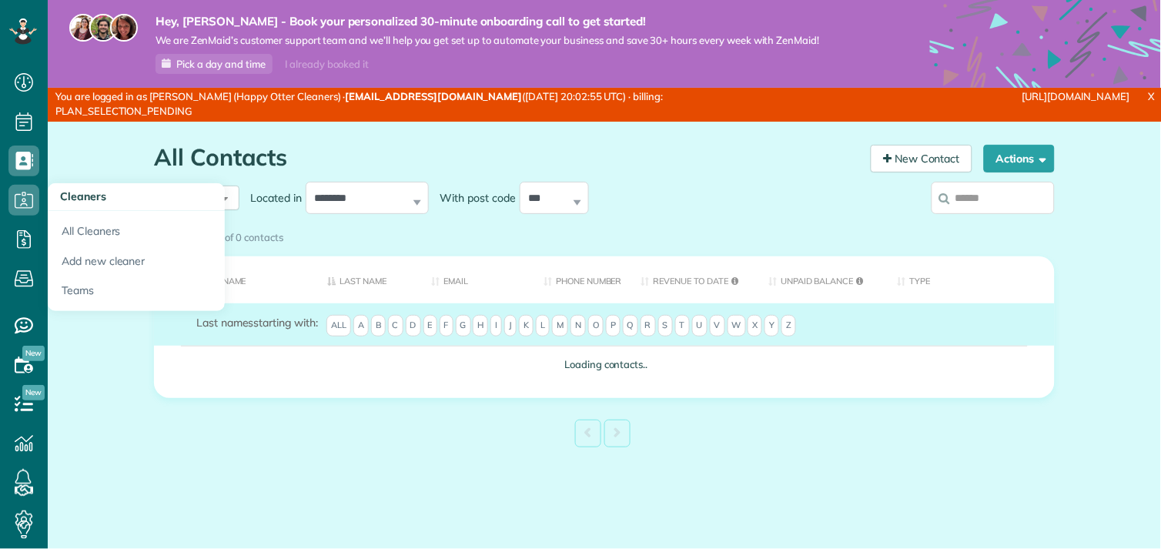
scroll to position [6, 6]
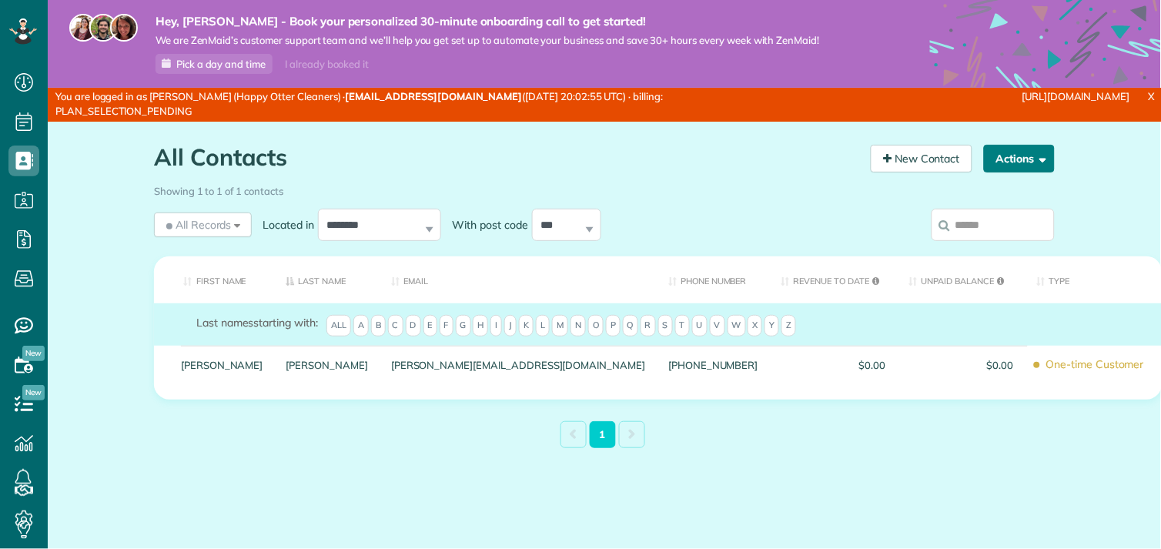
click at [1037, 159] on span "button" at bounding box center [1041, 158] width 12 height 12
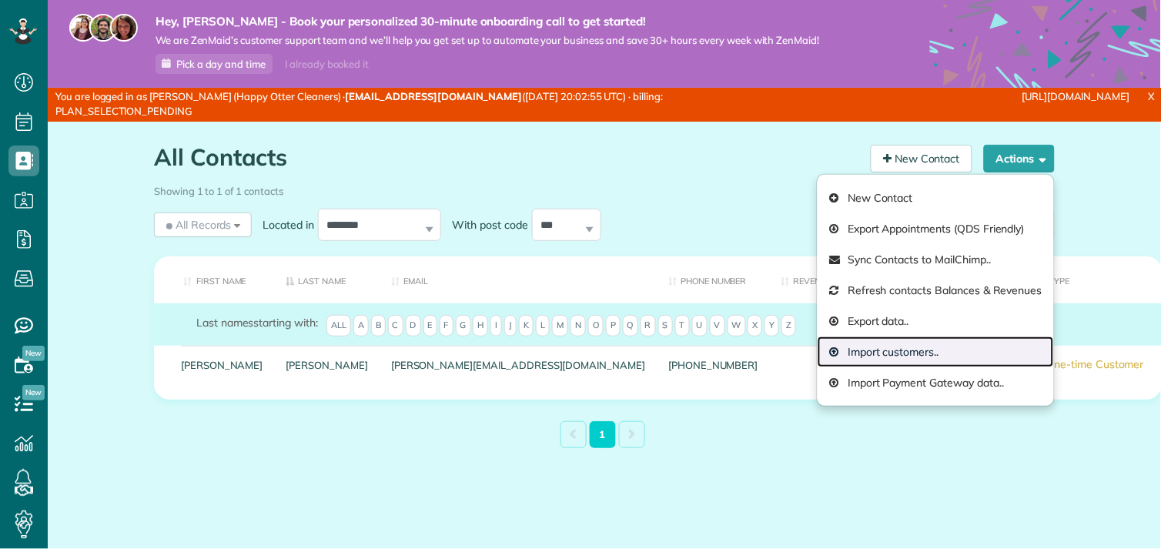
click at [895, 347] on link "Import customers.." at bounding box center [936, 352] width 236 height 31
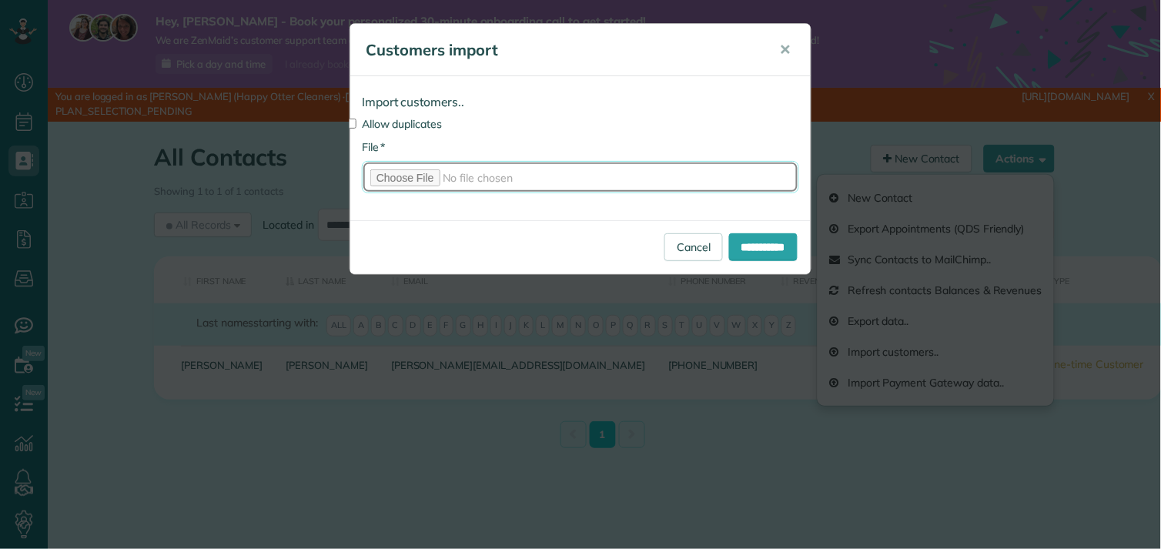
click at [420, 174] on input "* File" at bounding box center [580, 177] width 437 height 32
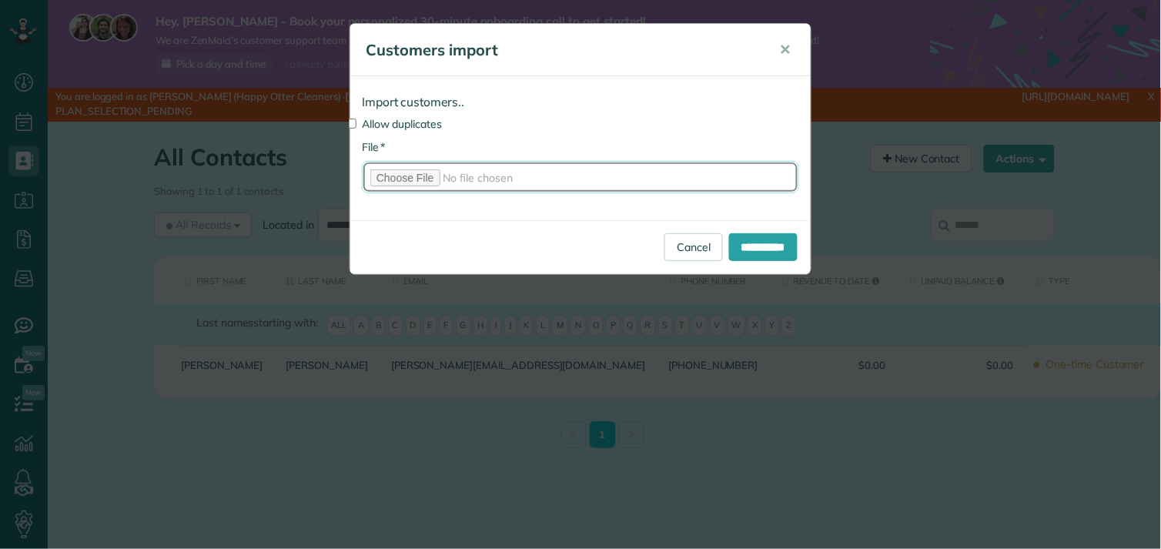
type input "**********"
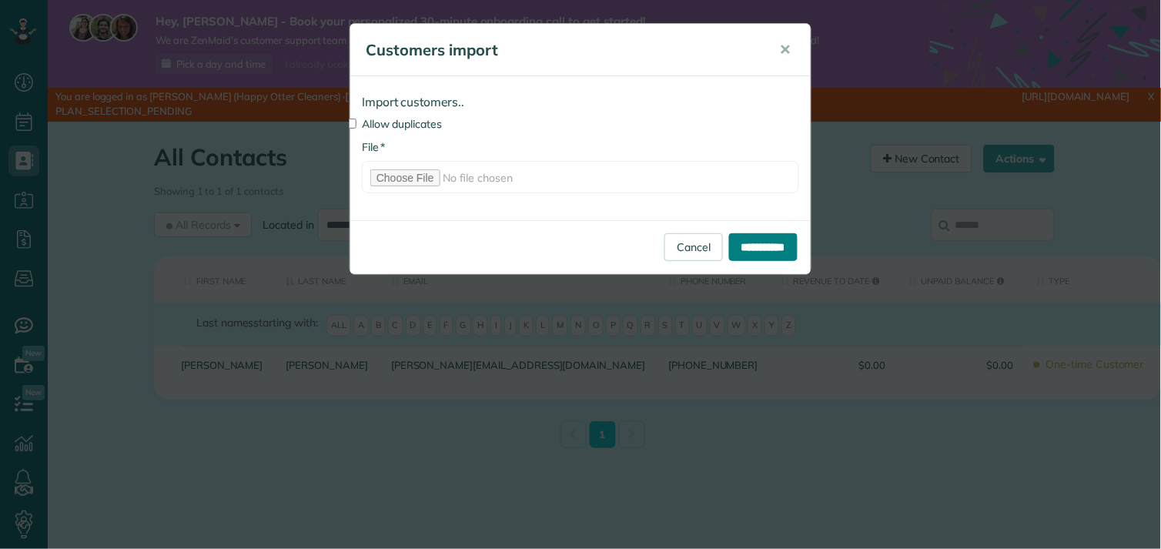
click at [765, 244] on input "**********" at bounding box center [763, 247] width 69 height 28
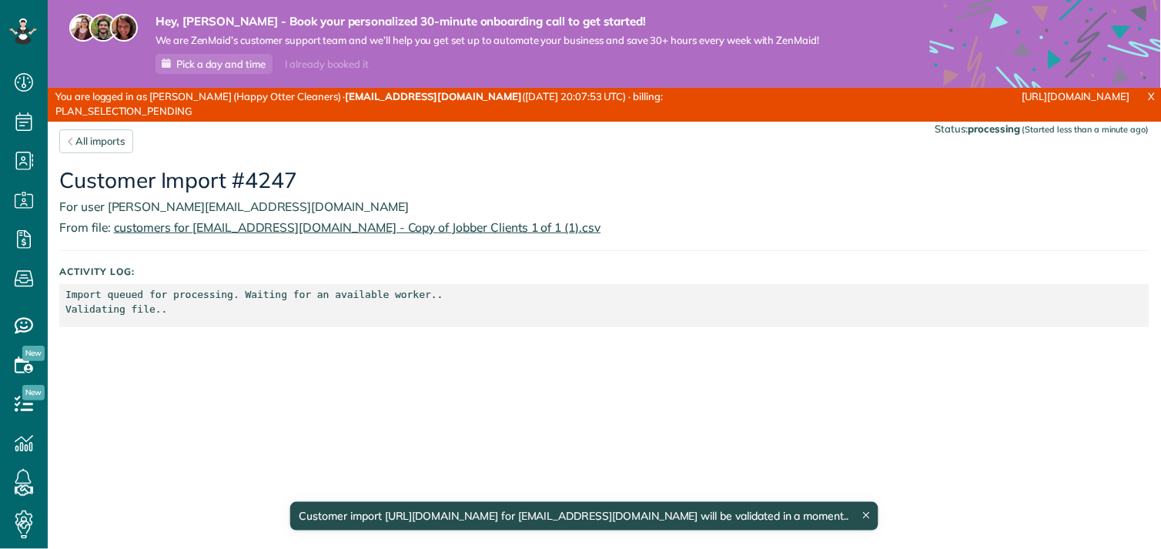
scroll to position [6, 6]
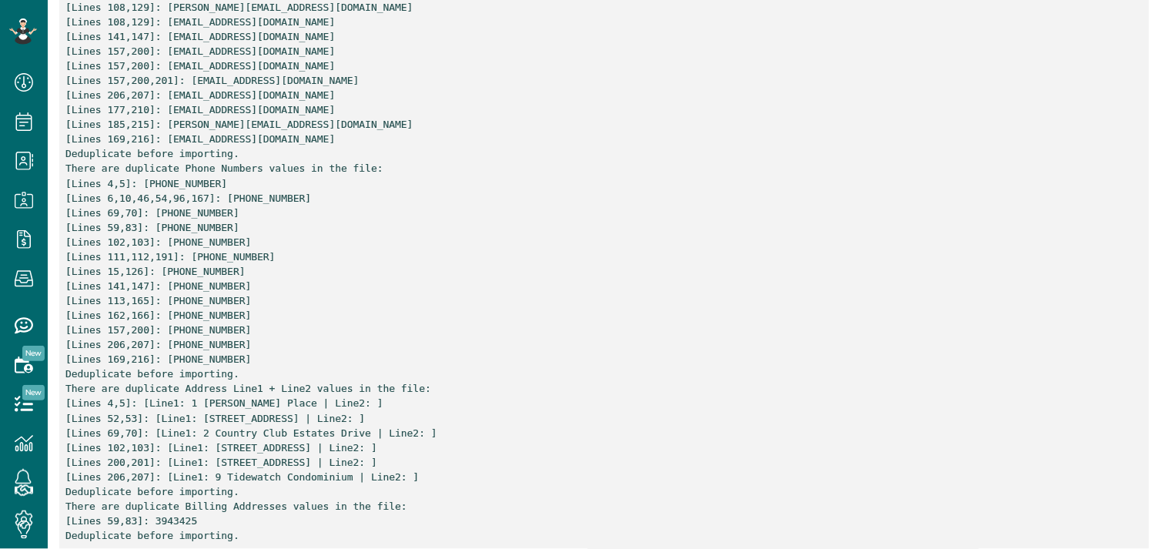
scroll to position [836, 0]
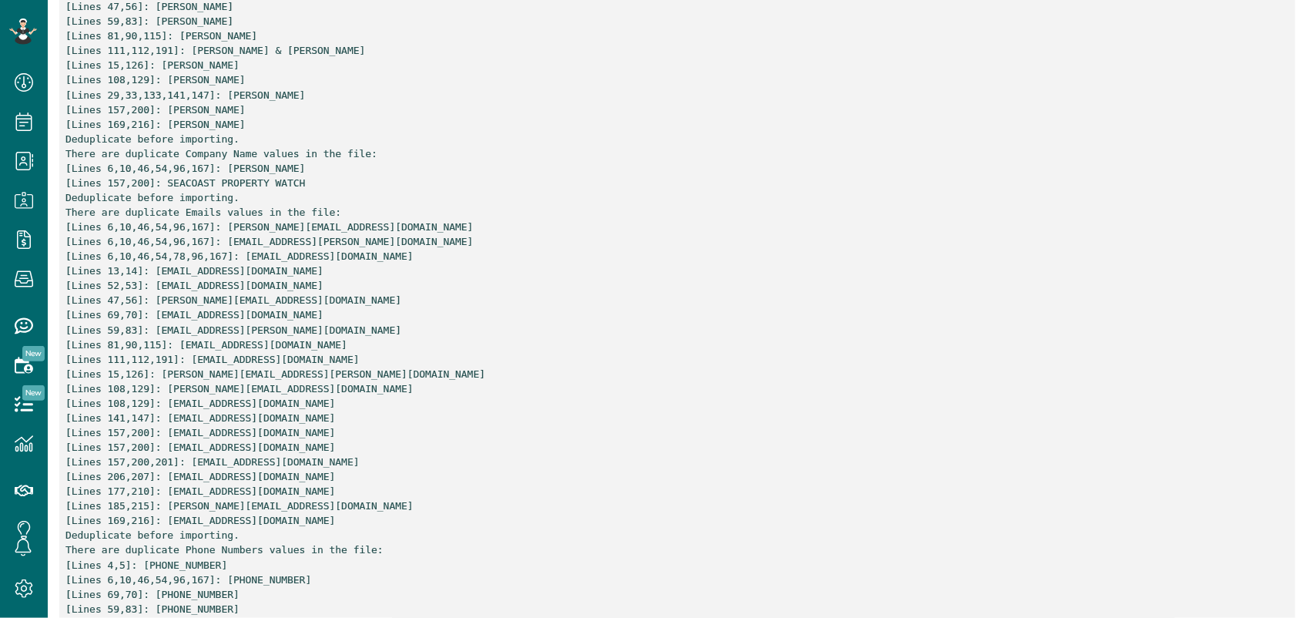
scroll to position [162, 0]
